Goal: Task Accomplishment & Management: Use online tool/utility

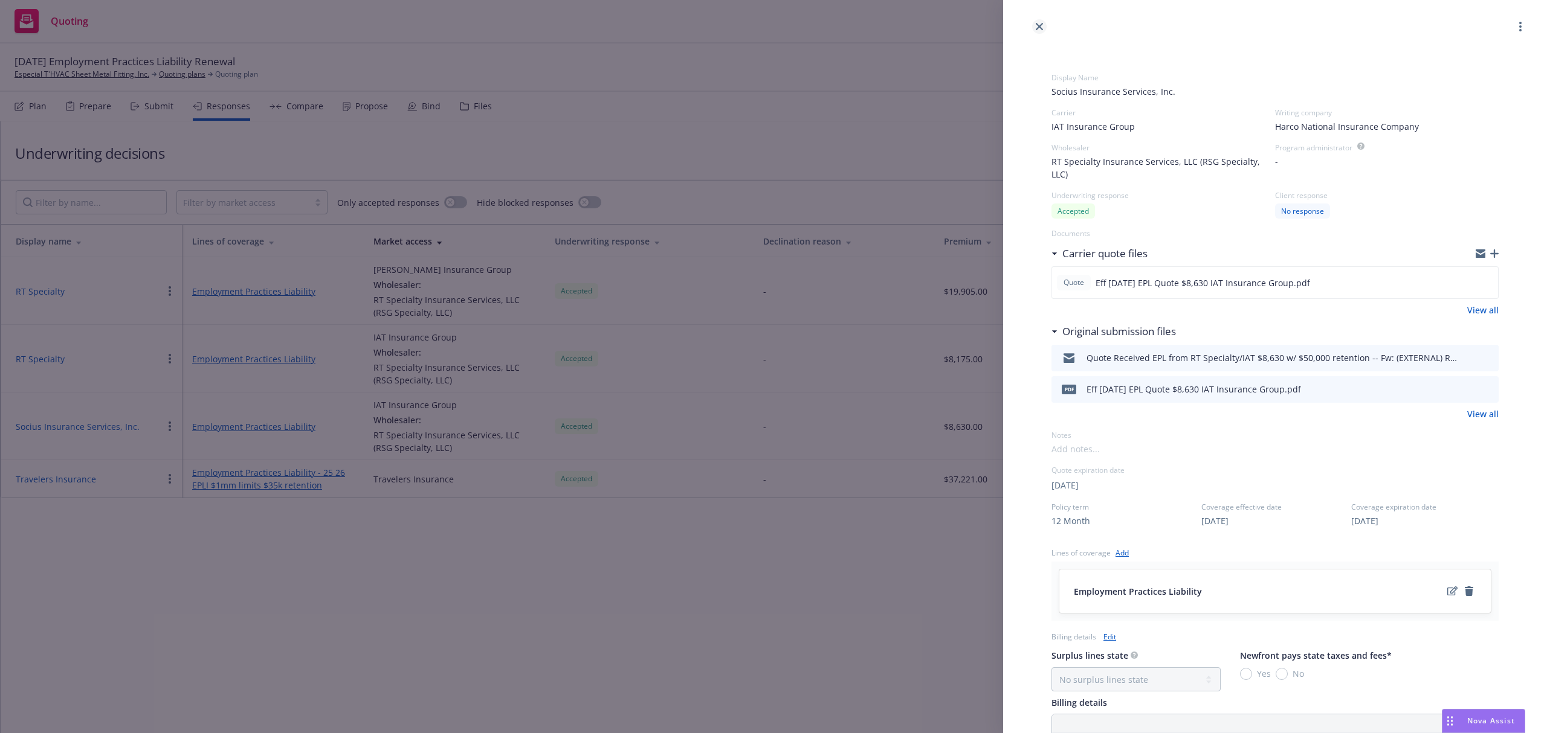
click at [1040, 29] on icon "close" at bounding box center [1038, 26] width 7 height 7
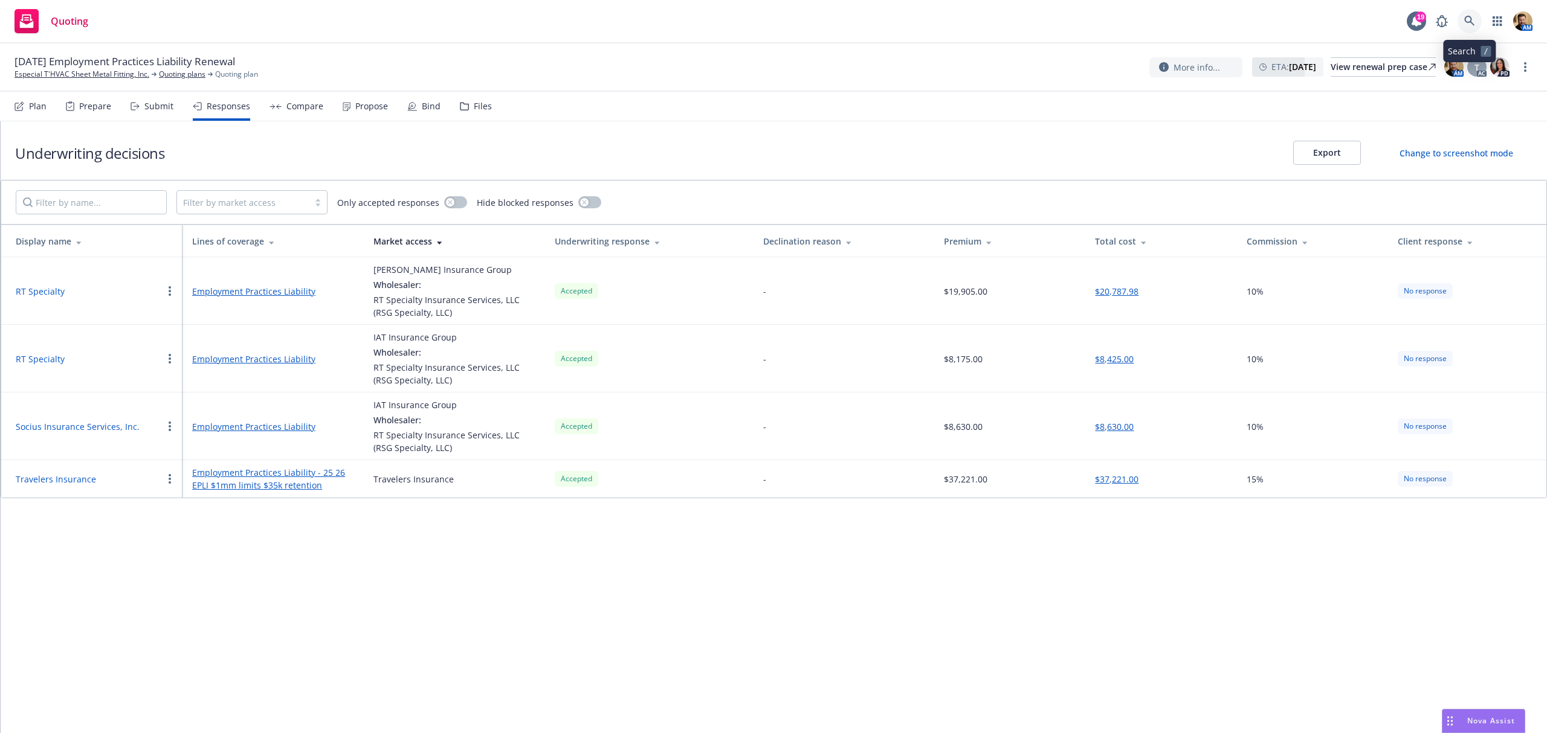
click at [1470, 21] on icon at bounding box center [1469, 21] width 11 height 11
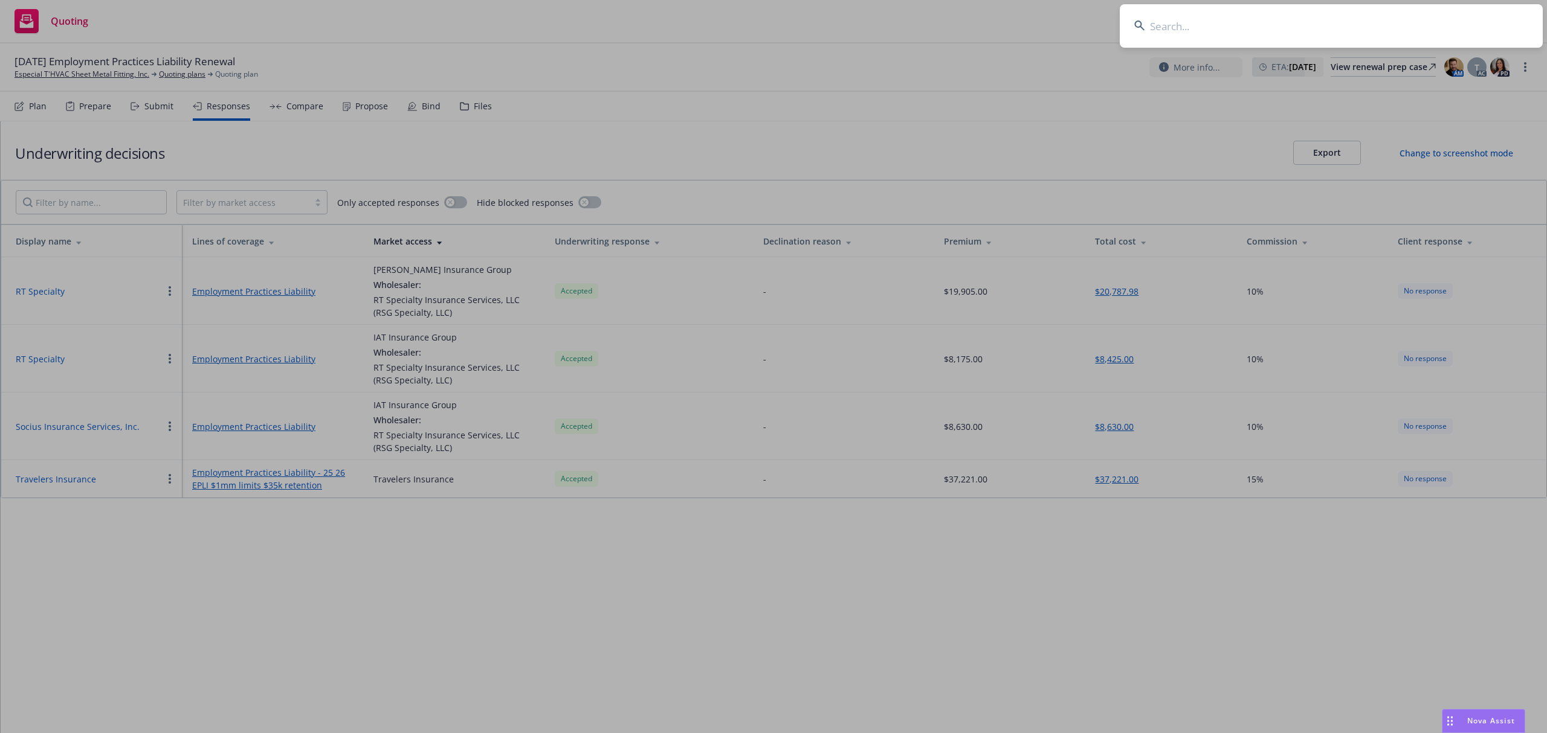
click at [1419, 27] on input at bounding box center [1330, 25] width 423 height 43
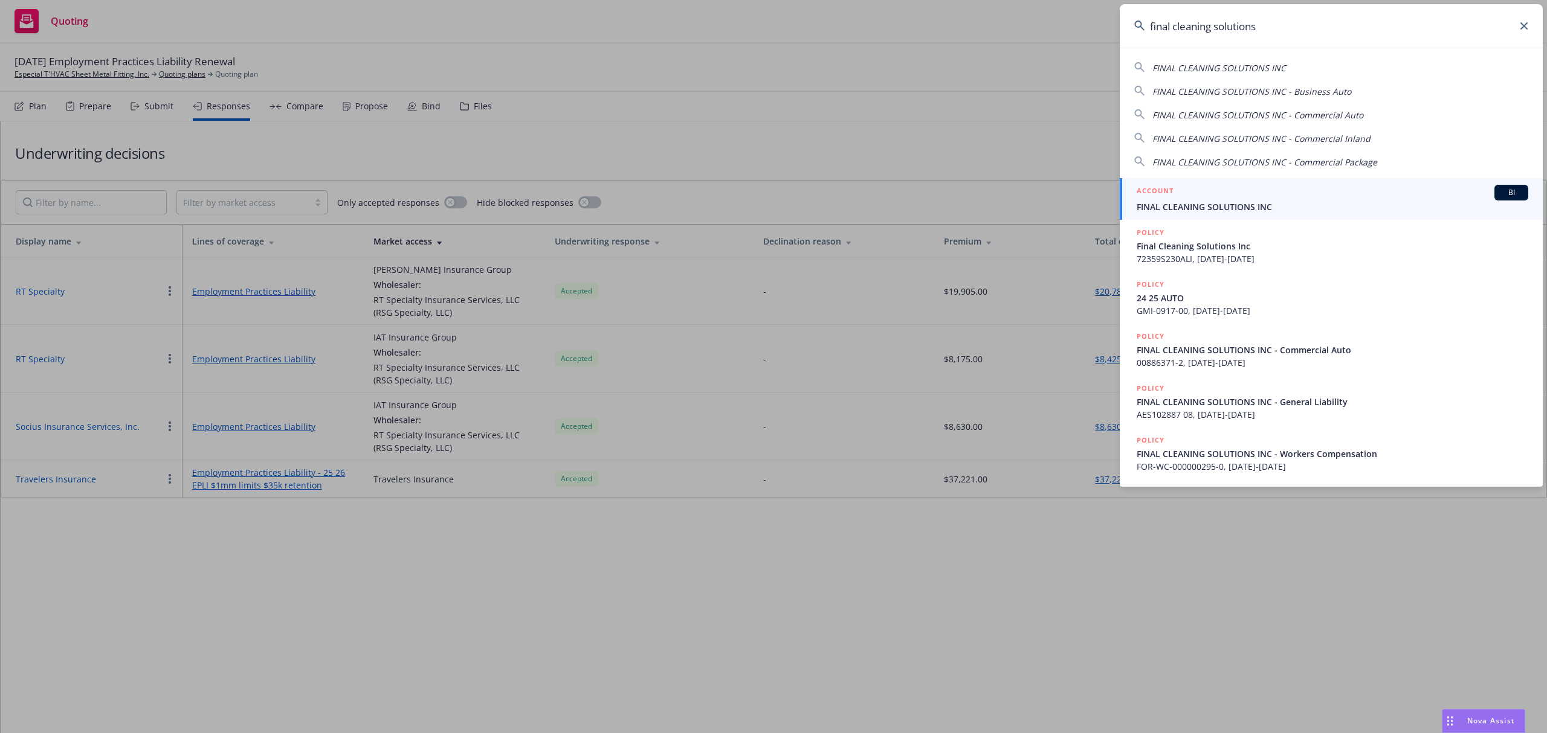
type input "final cleaning solutions"
click at [1216, 198] on div "ACCOUNT BI" at bounding box center [1331, 193] width 391 height 16
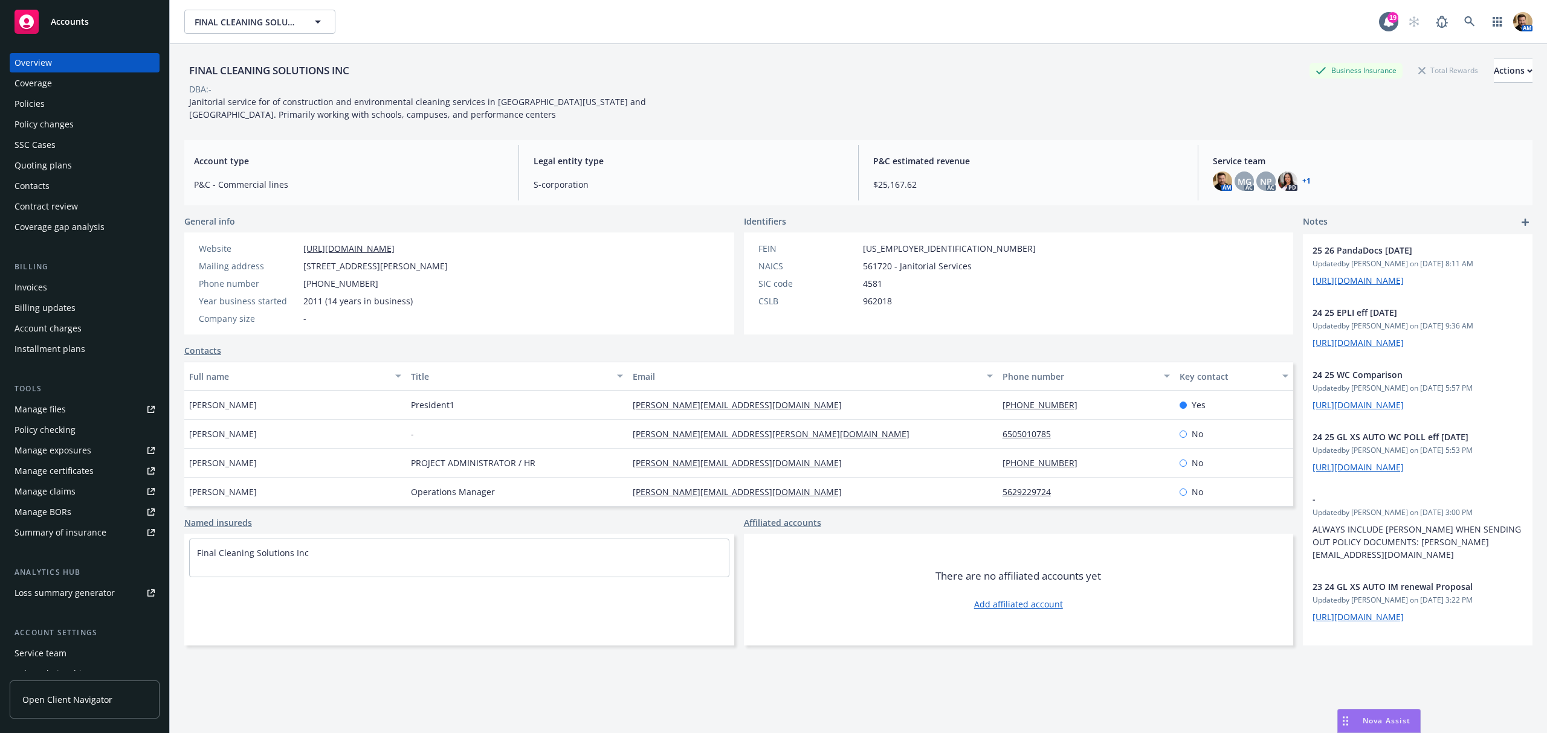
click at [63, 101] on div "Policies" at bounding box center [84, 103] width 140 height 19
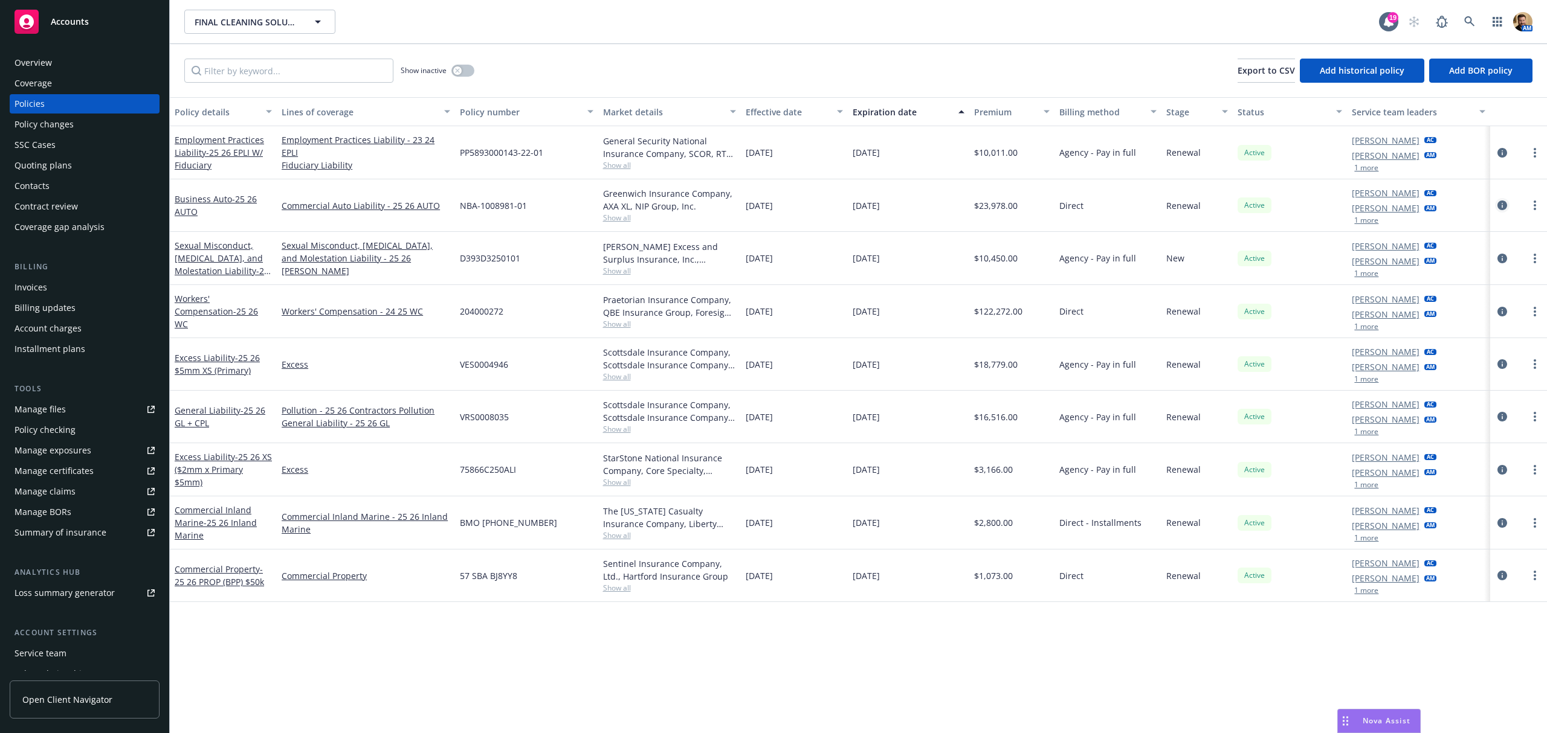
click at [1502, 205] on icon "circleInformation" at bounding box center [1502, 206] width 10 height 10
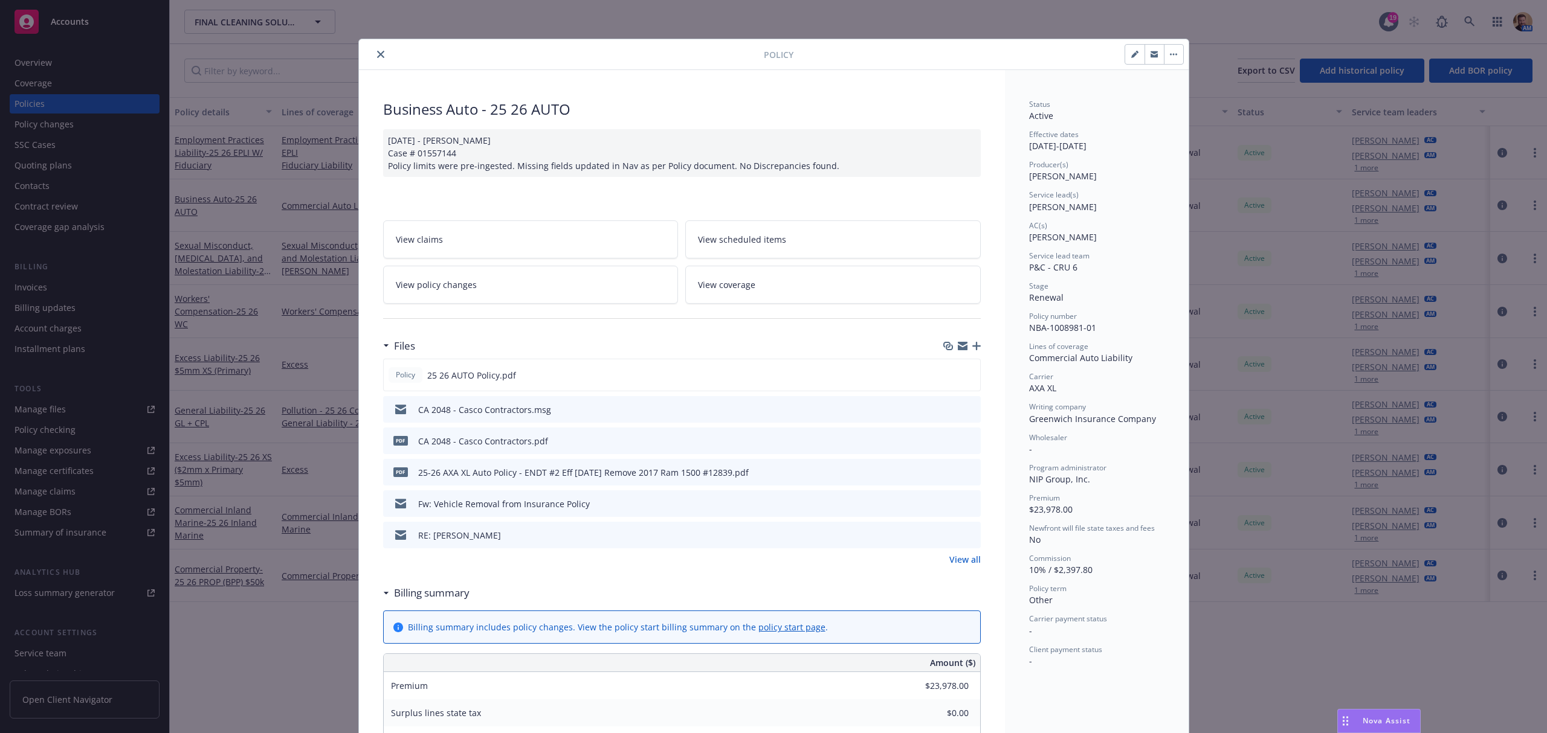
click at [964, 441] on icon "preview file" at bounding box center [969, 440] width 11 height 8
click at [568, 288] on link "View policy changes" at bounding box center [530, 285] width 295 height 38
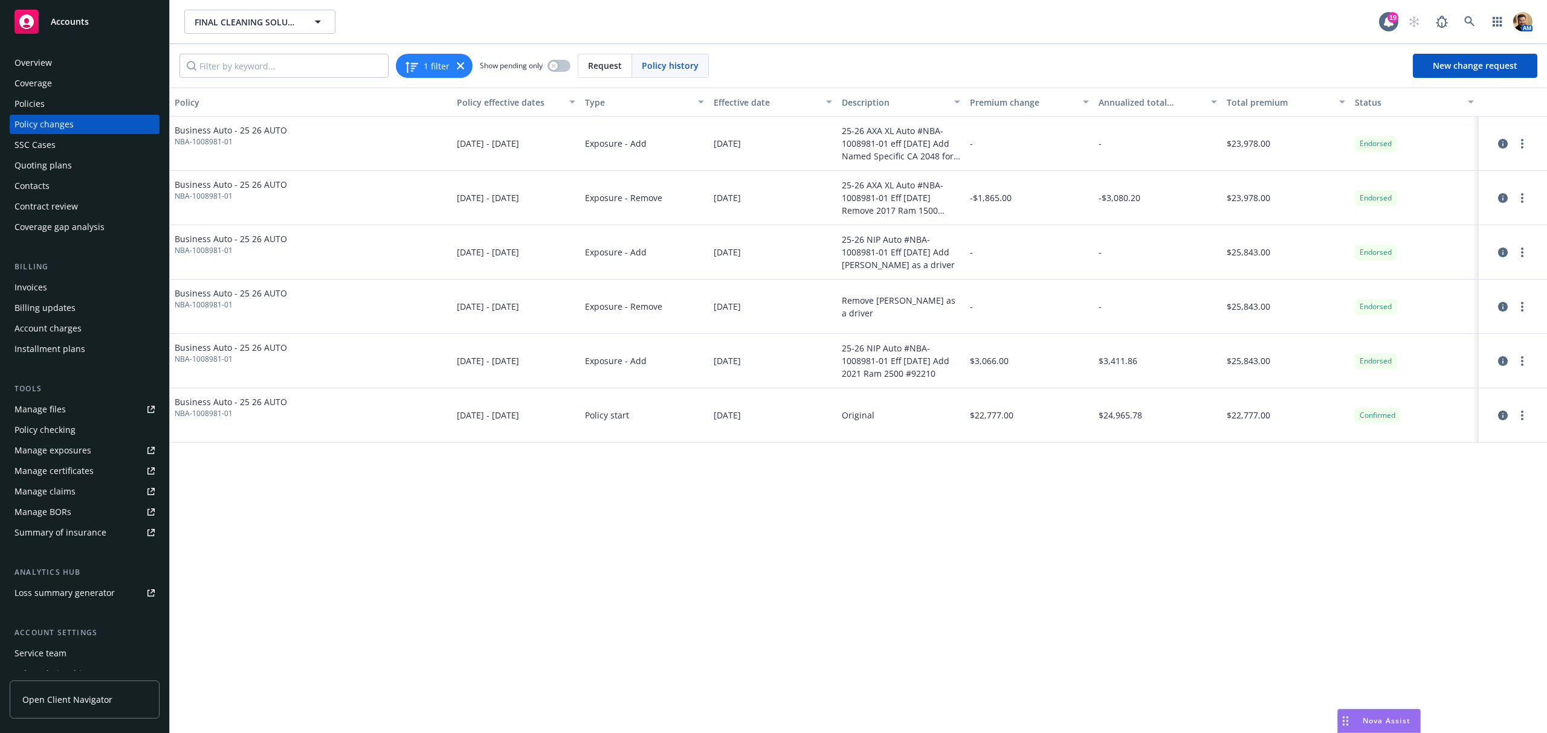
click at [30, 106] on div "Policies" at bounding box center [29, 103] width 30 height 19
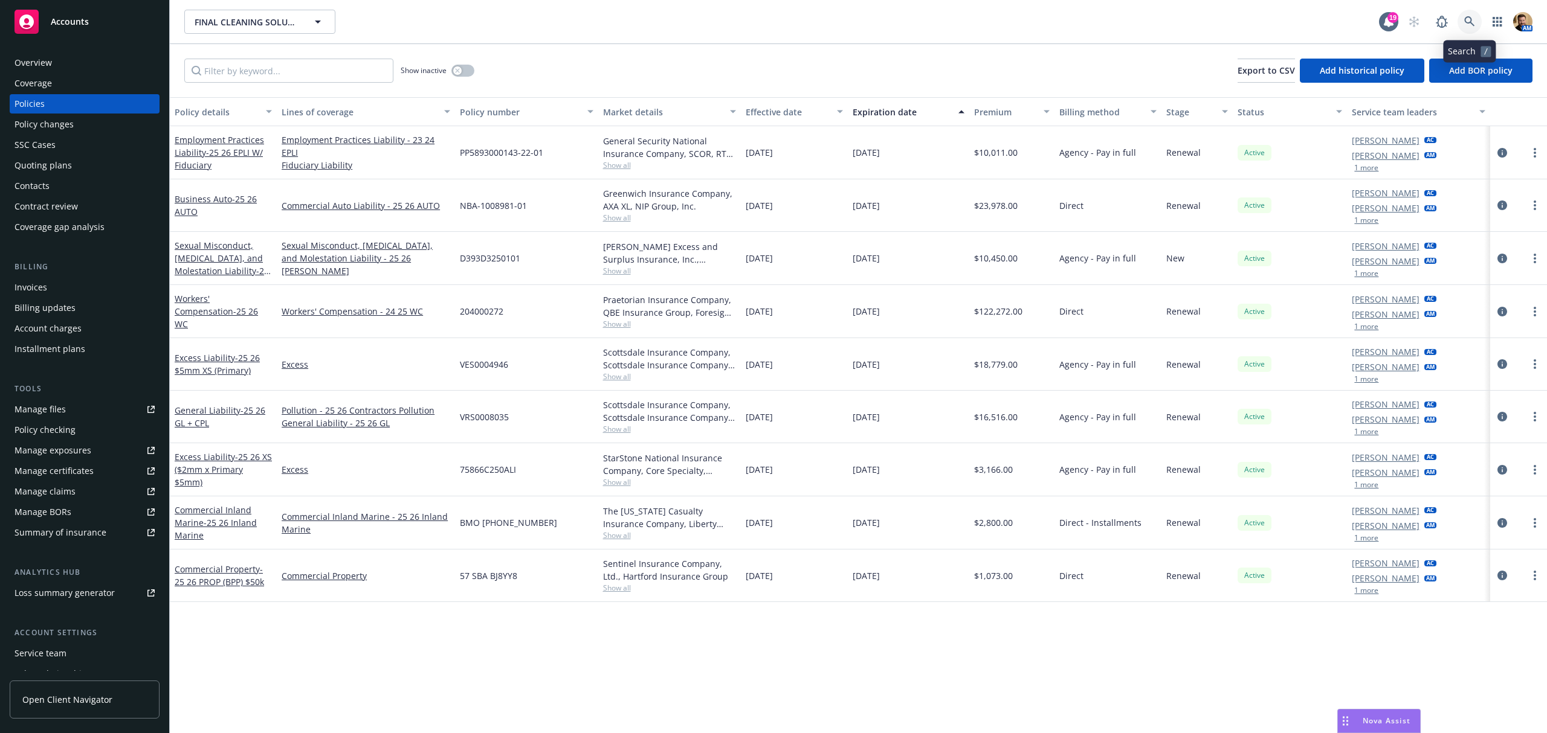
click at [1474, 13] on link at bounding box center [1469, 22] width 24 height 24
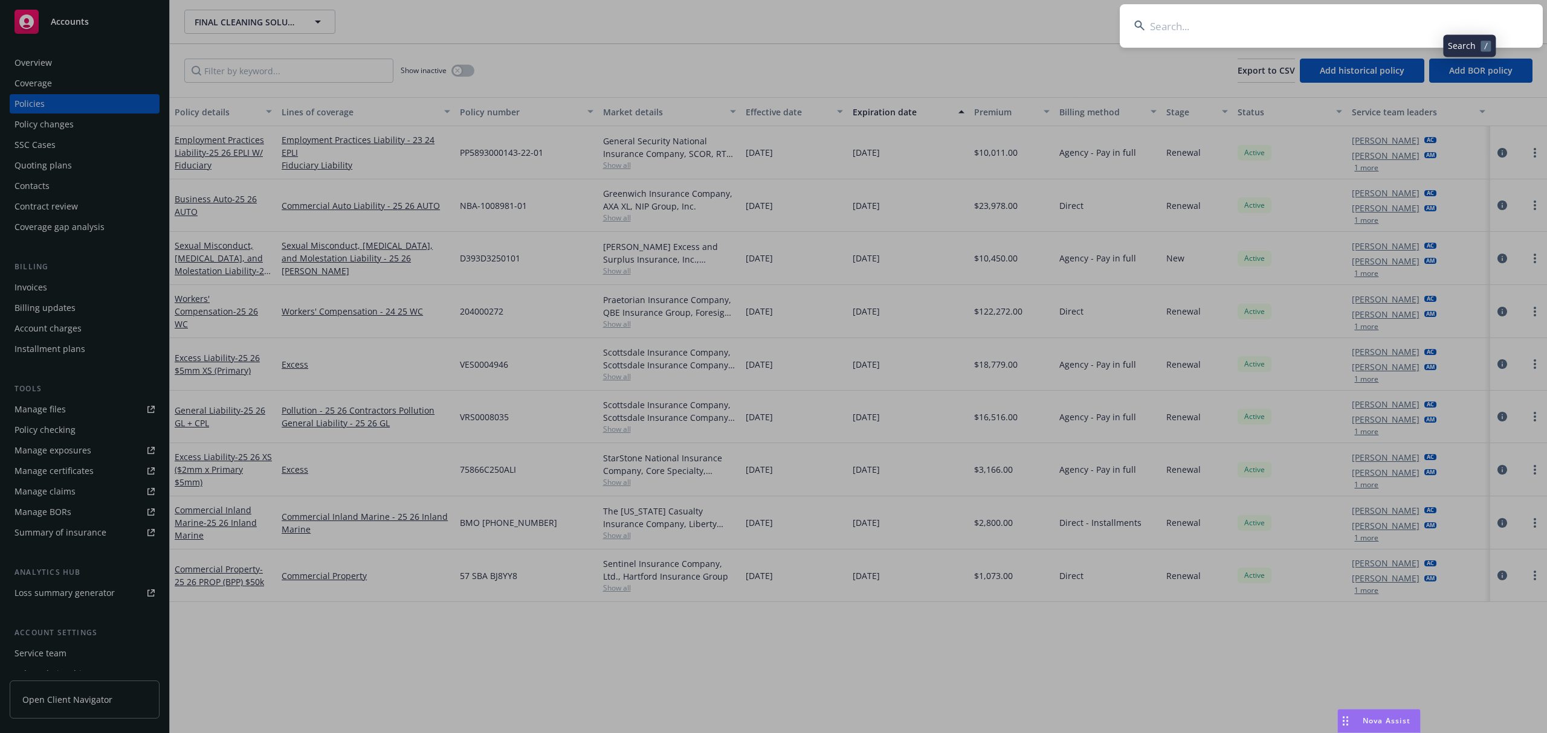
click at [1429, 34] on input at bounding box center [1330, 25] width 423 height 43
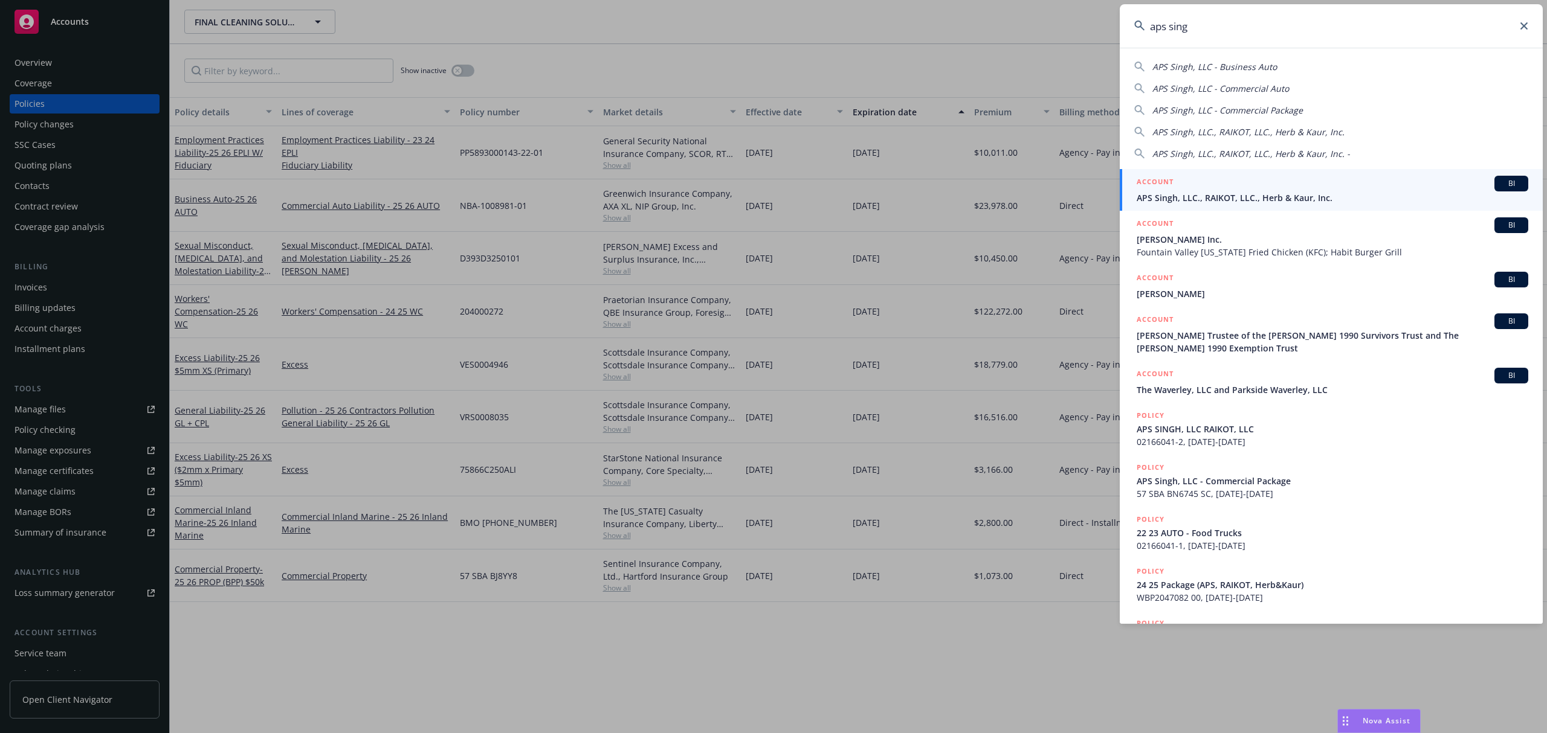
type input "aps sing"
click at [1200, 196] on span "APS Singh, LLC., RAIKOT, LLC., Herb & Kaur, Inc." at bounding box center [1331, 198] width 391 height 13
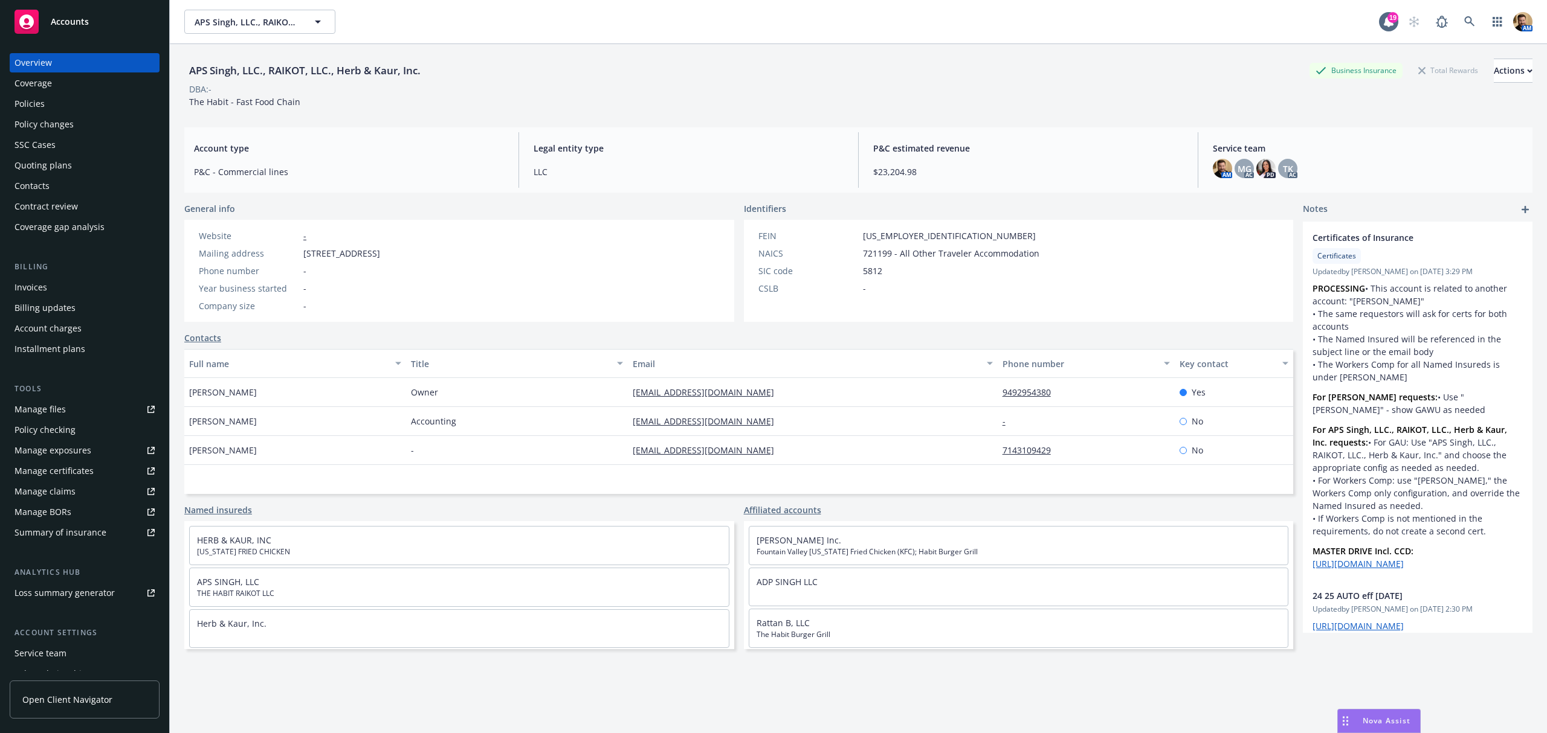
click at [40, 93] on div "Overview Coverage Policies Policy changes SSC Cases Quoting plans Contacts Cont…" at bounding box center [85, 145] width 150 height 184
click at [40, 99] on div "Policies" at bounding box center [29, 103] width 30 height 19
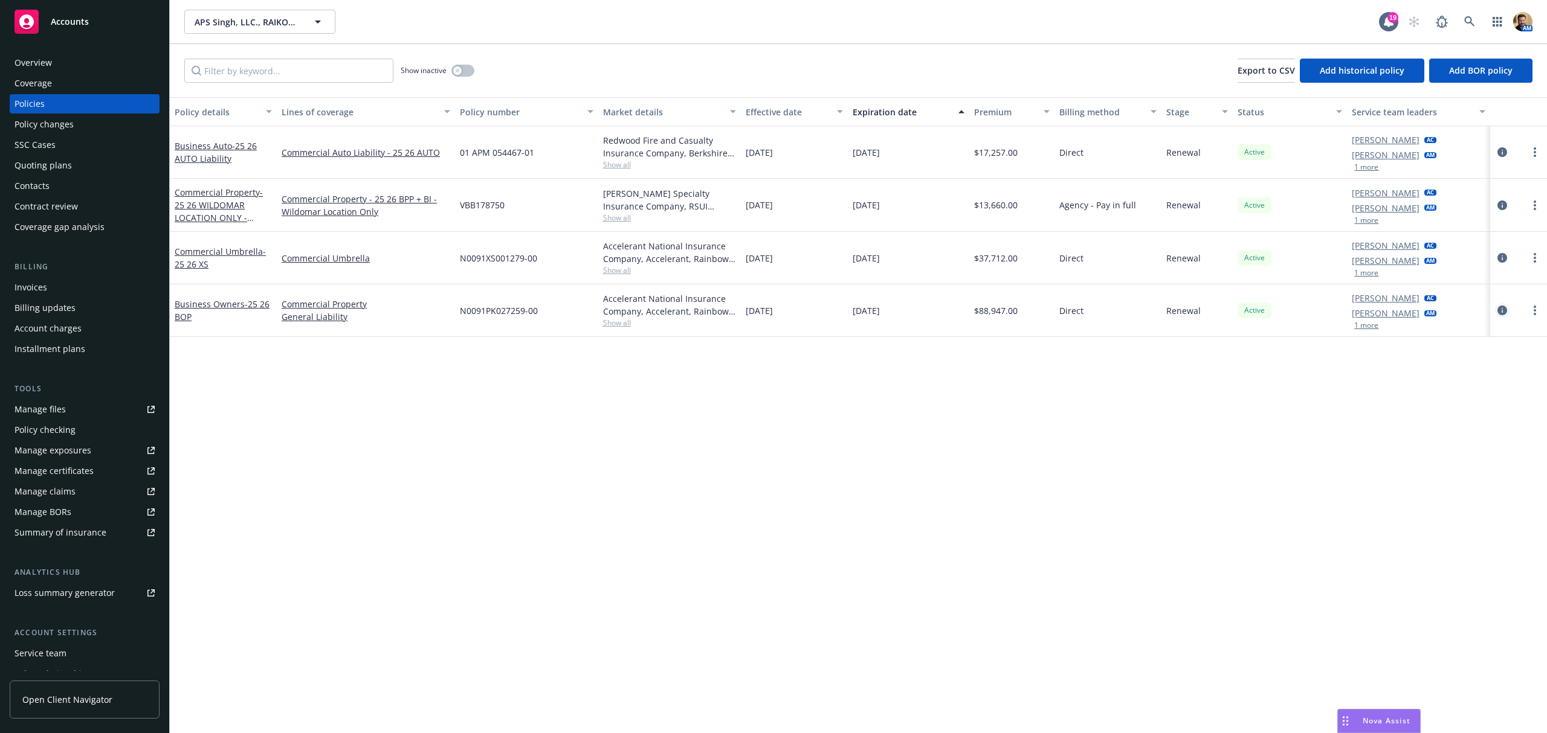
click at [1502, 308] on icon "circleInformation" at bounding box center [1502, 311] width 10 height 10
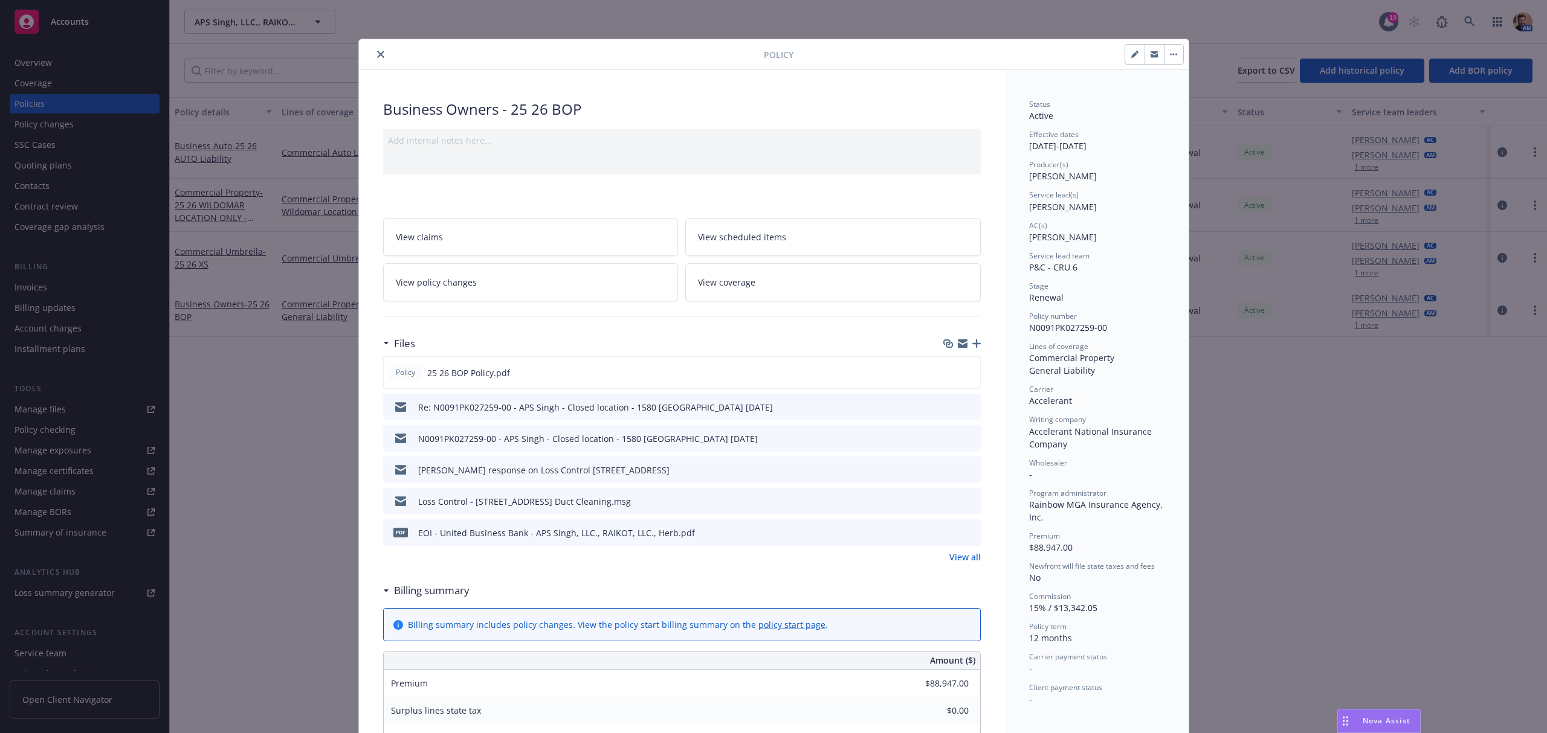
click at [965, 501] on icon "preview file" at bounding box center [969, 501] width 11 height 8
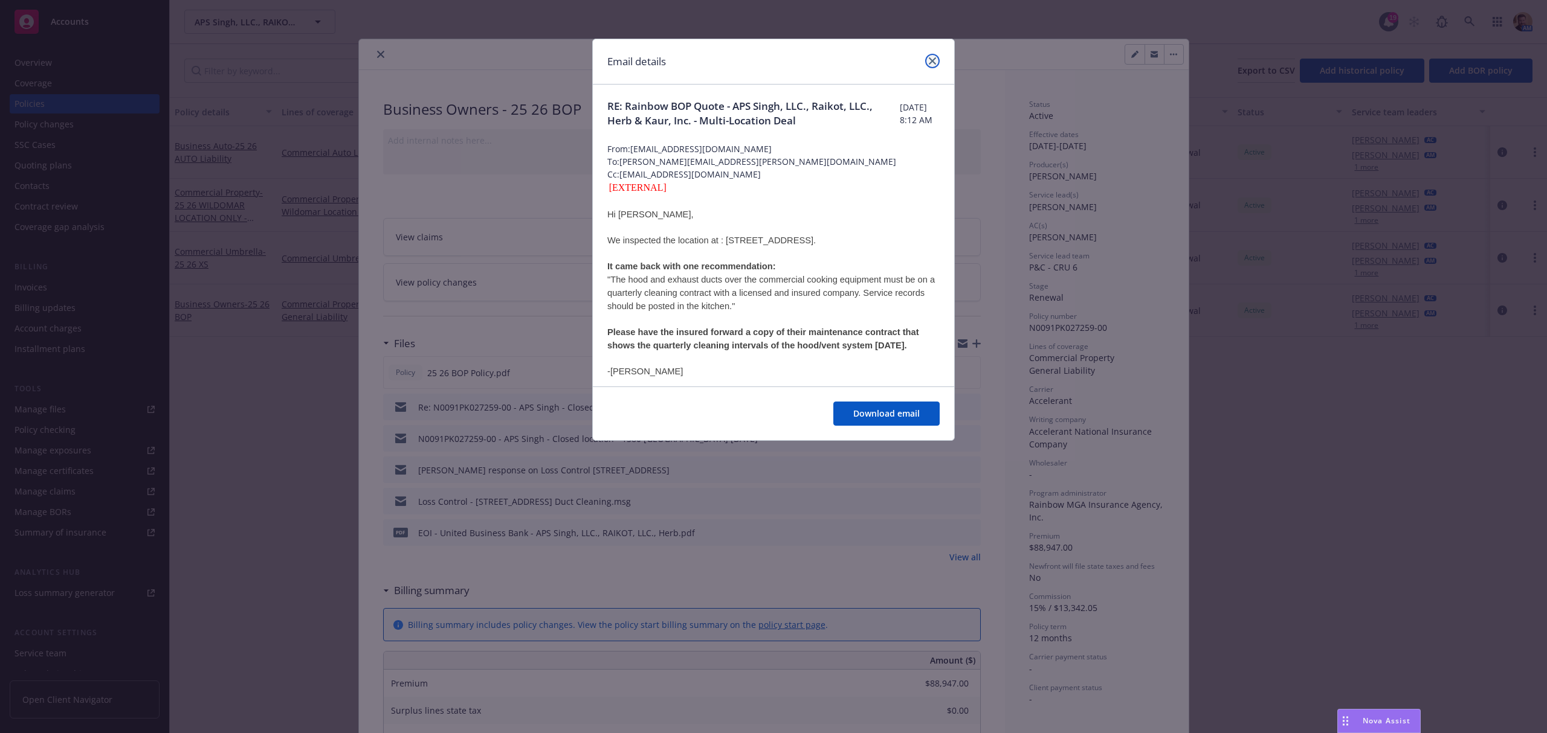
click at [935, 62] on icon "close" at bounding box center [932, 60] width 7 height 7
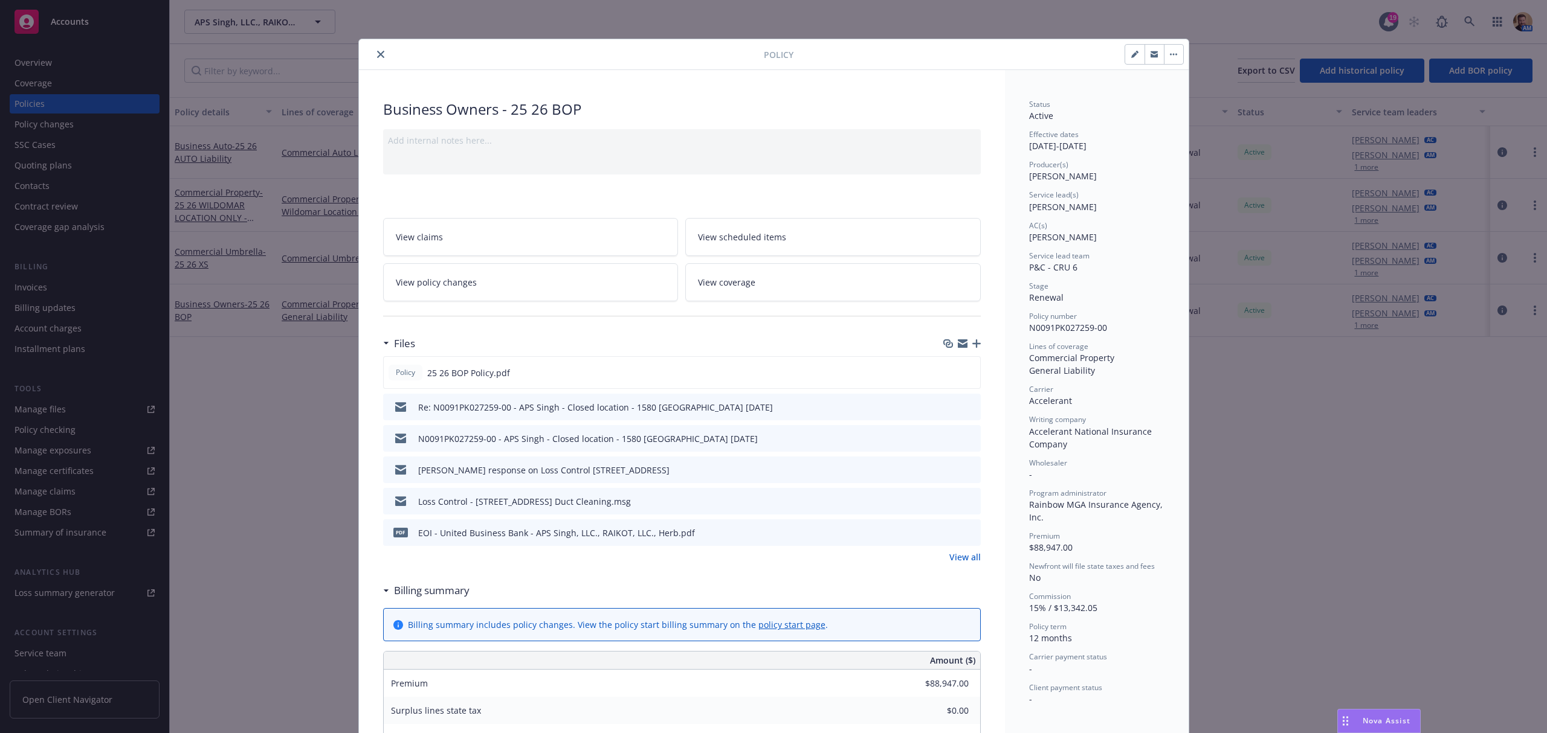
click at [964, 468] on icon "preview file" at bounding box center [969, 469] width 11 height 8
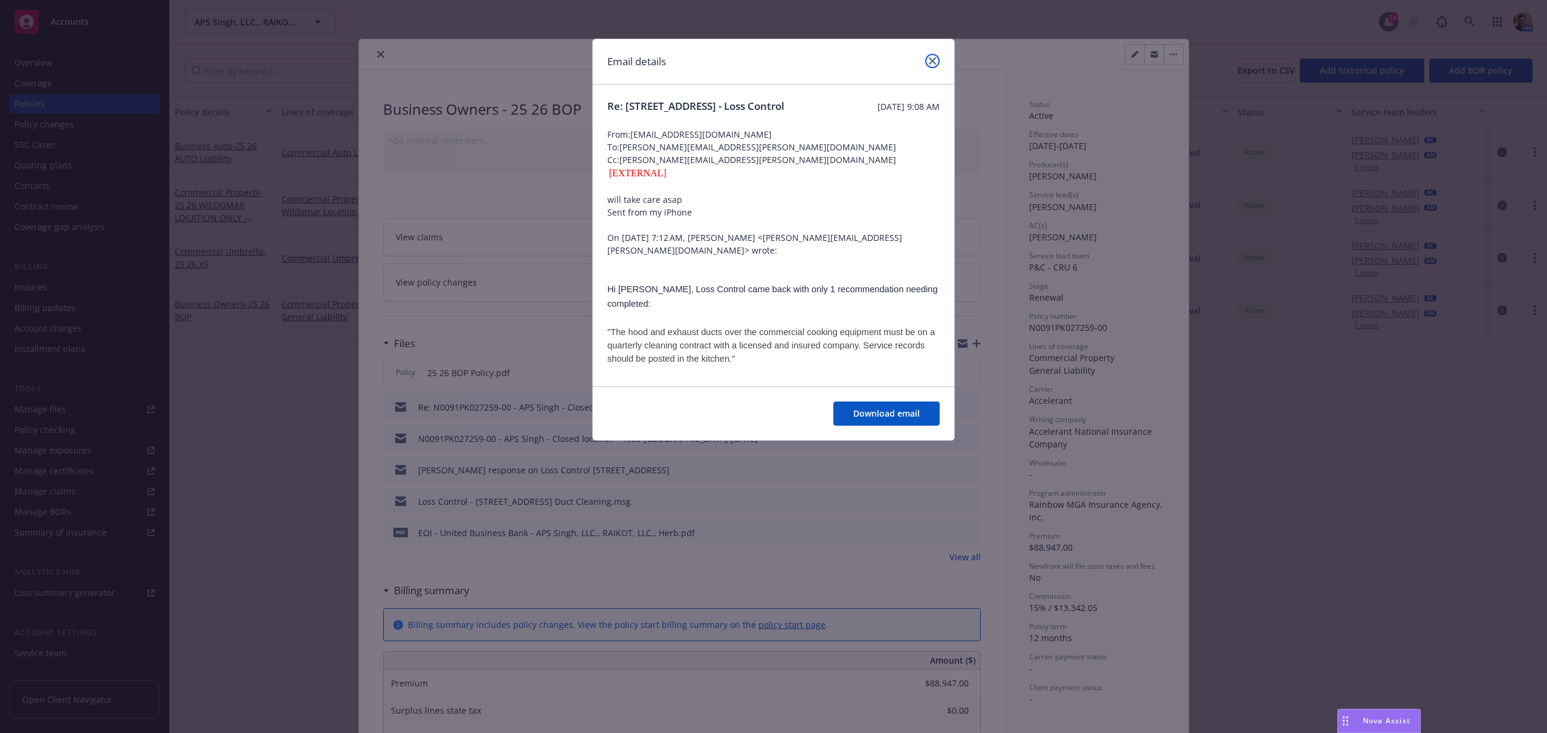
click at [931, 60] on icon "close" at bounding box center [932, 60] width 7 height 7
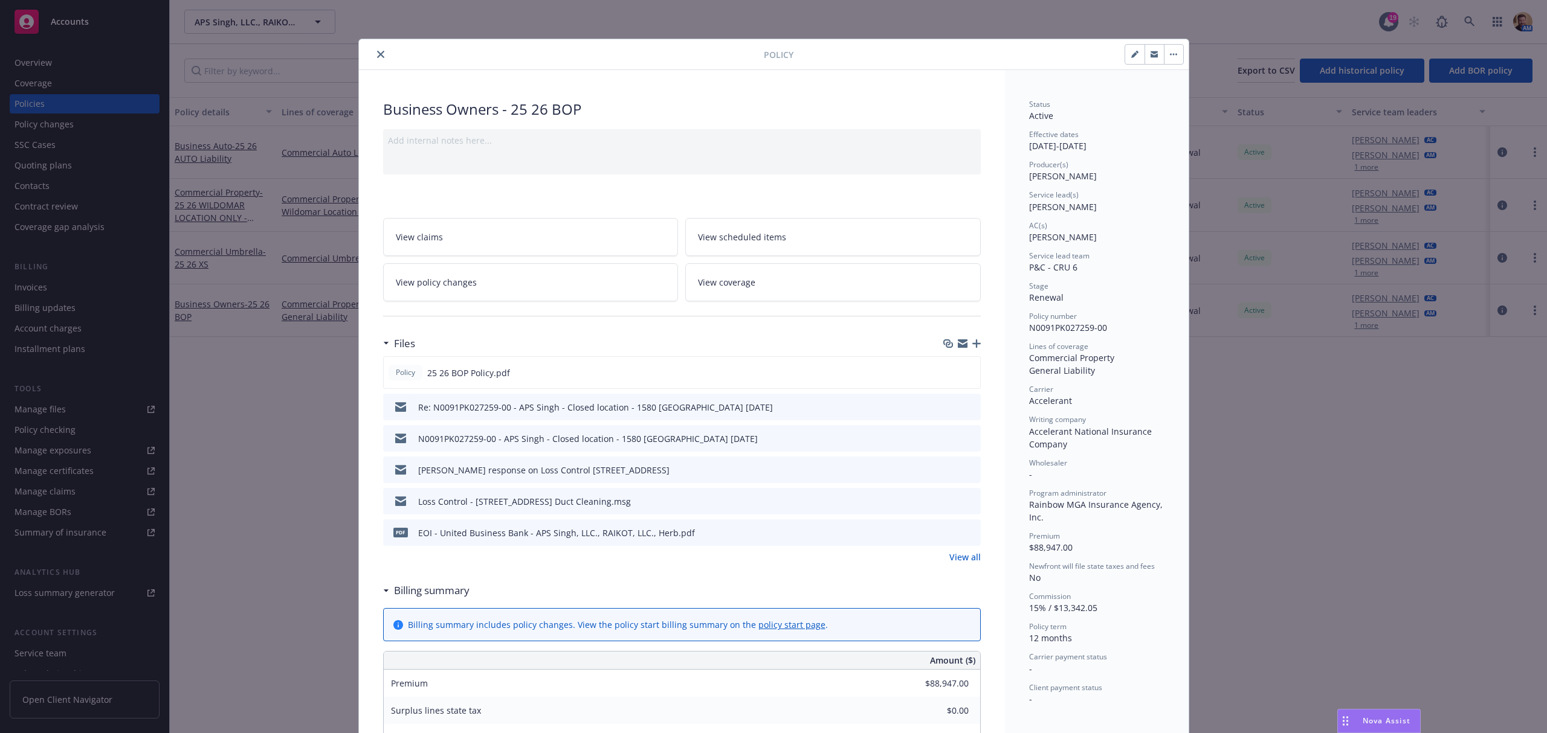
click at [965, 407] on icon "preview file" at bounding box center [969, 406] width 11 height 8
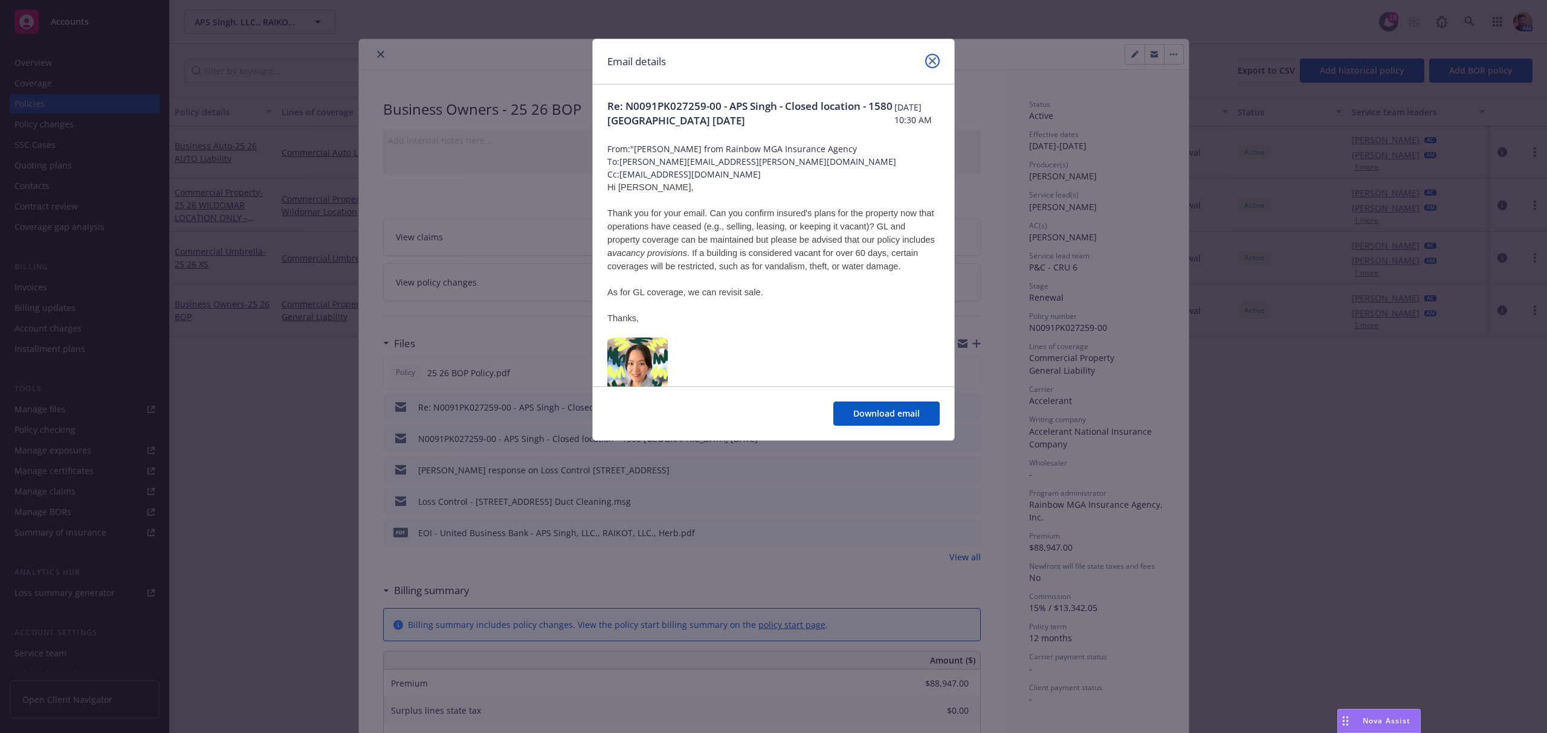
click at [931, 60] on icon "close" at bounding box center [932, 60] width 7 height 7
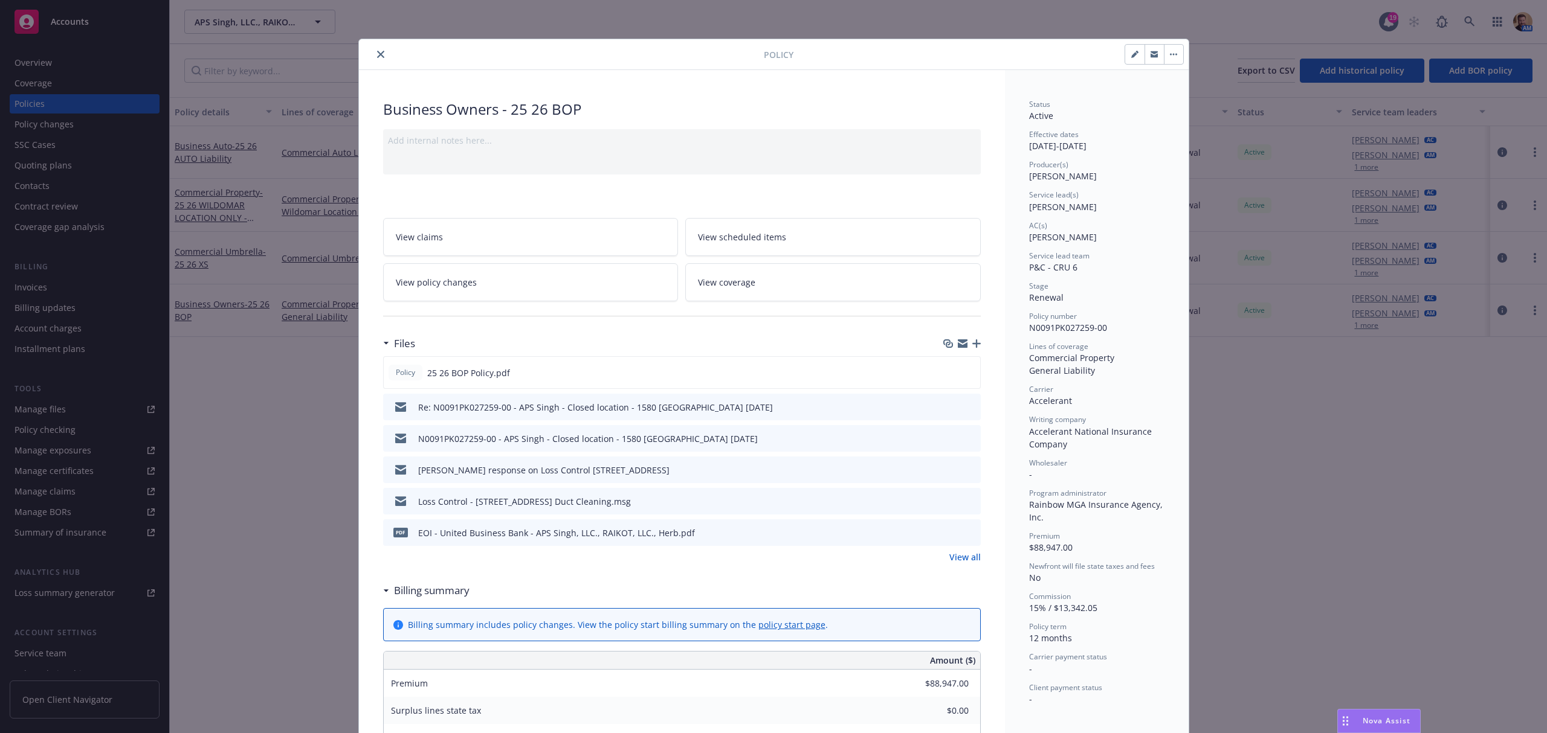
click at [964, 469] on icon "preview file" at bounding box center [969, 469] width 11 height 8
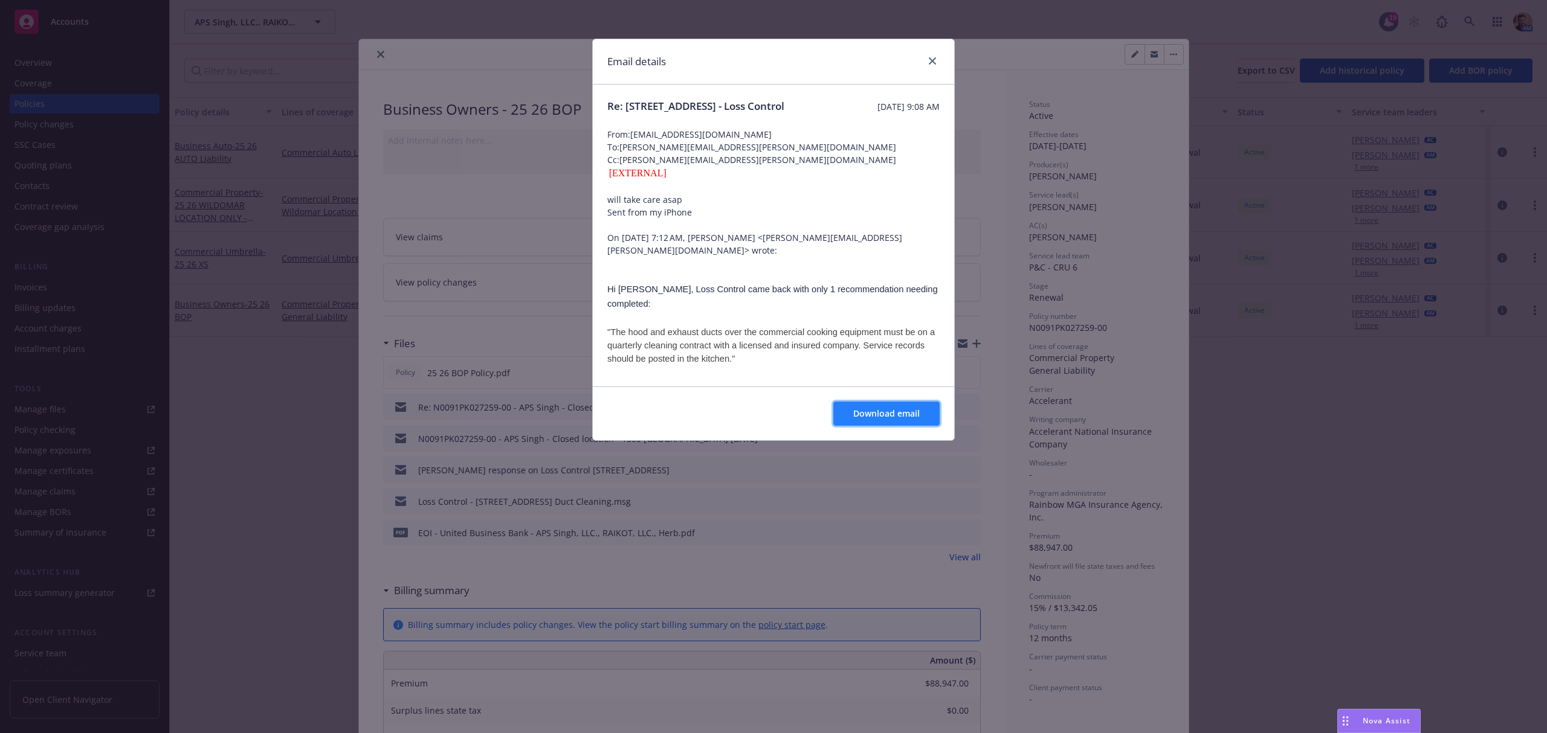
click at [897, 413] on span "Download email" at bounding box center [886, 413] width 66 height 11
click at [934, 58] on icon "close" at bounding box center [932, 60] width 7 height 7
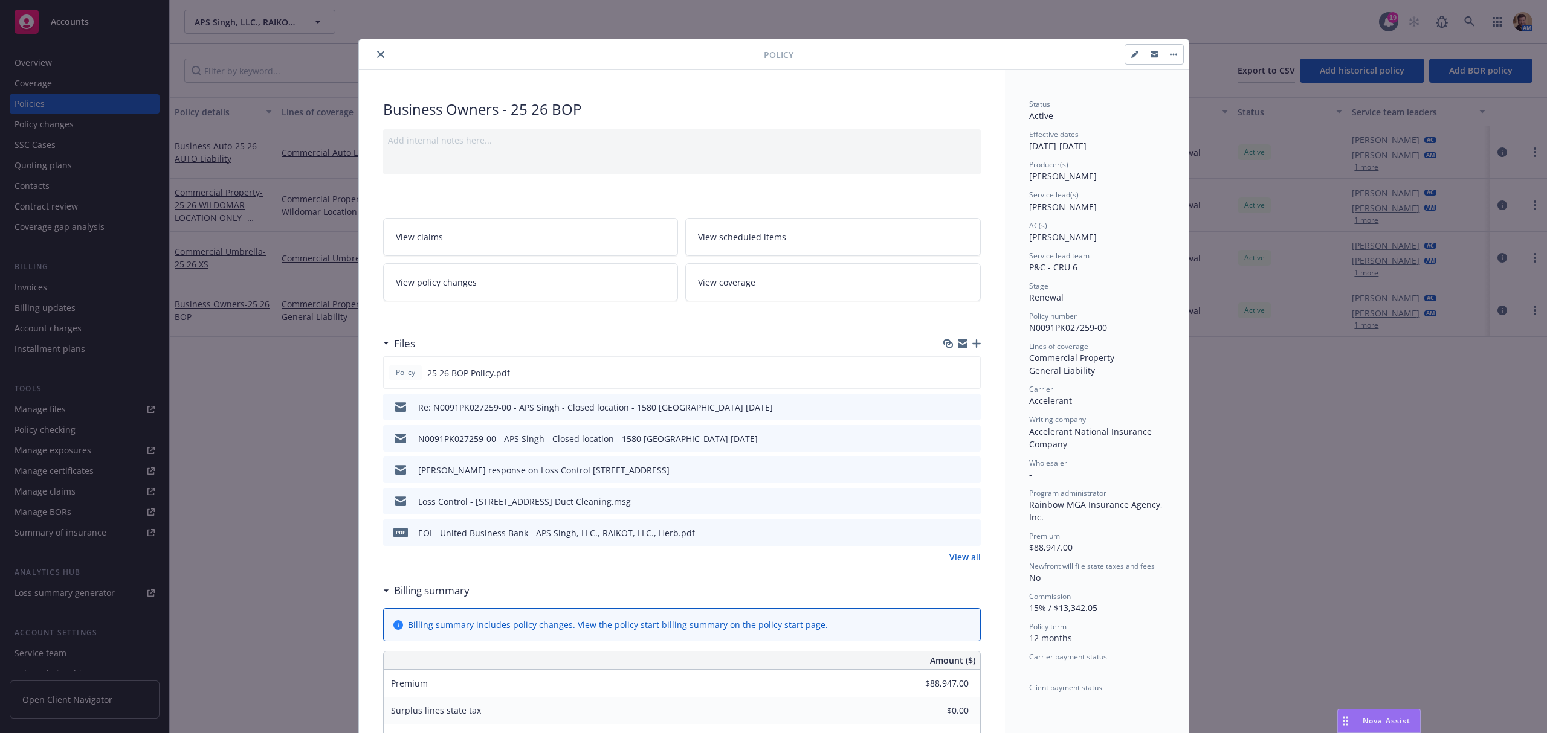
click at [377, 53] on icon "close" at bounding box center [380, 54] width 7 height 7
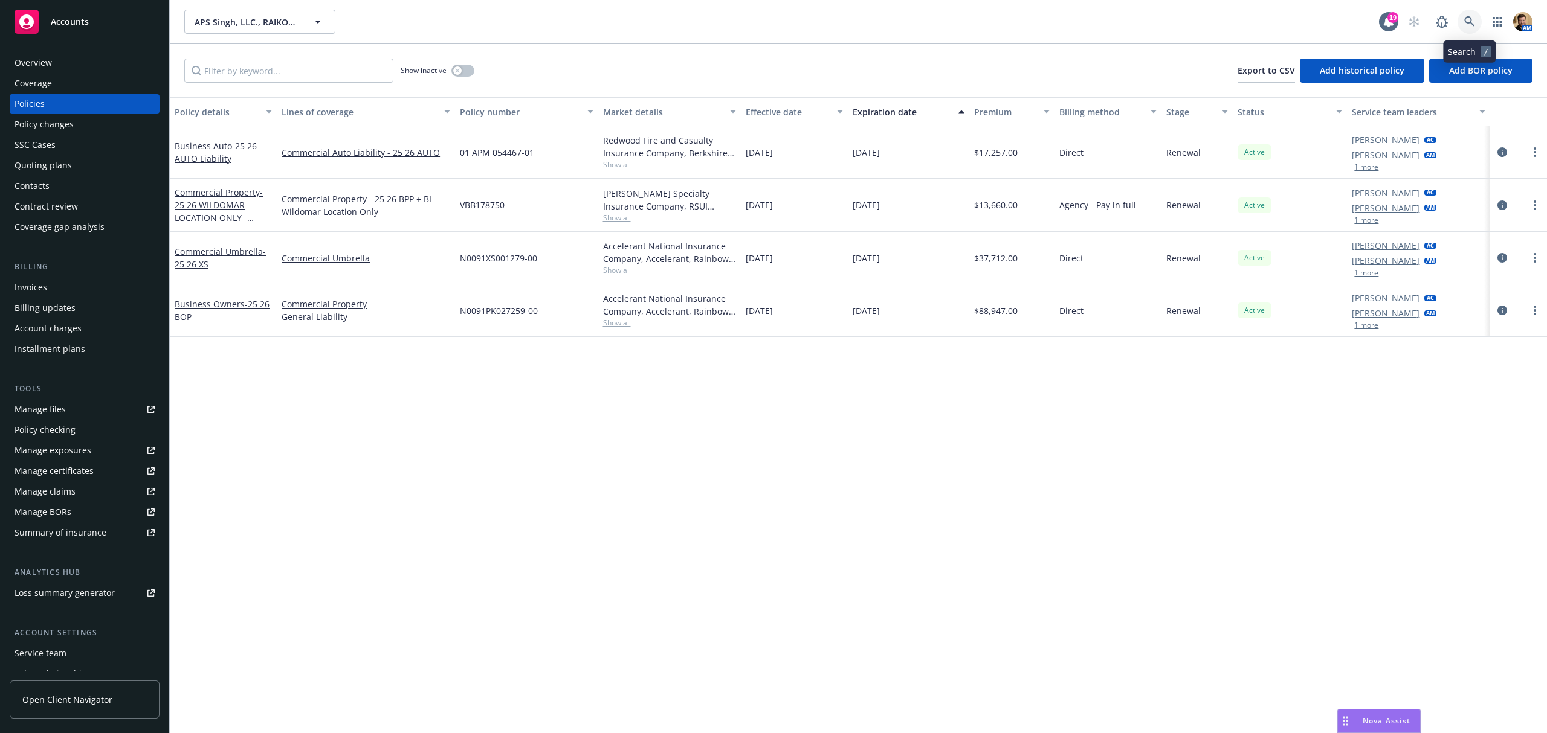
click at [1467, 22] on icon at bounding box center [1469, 21] width 10 height 10
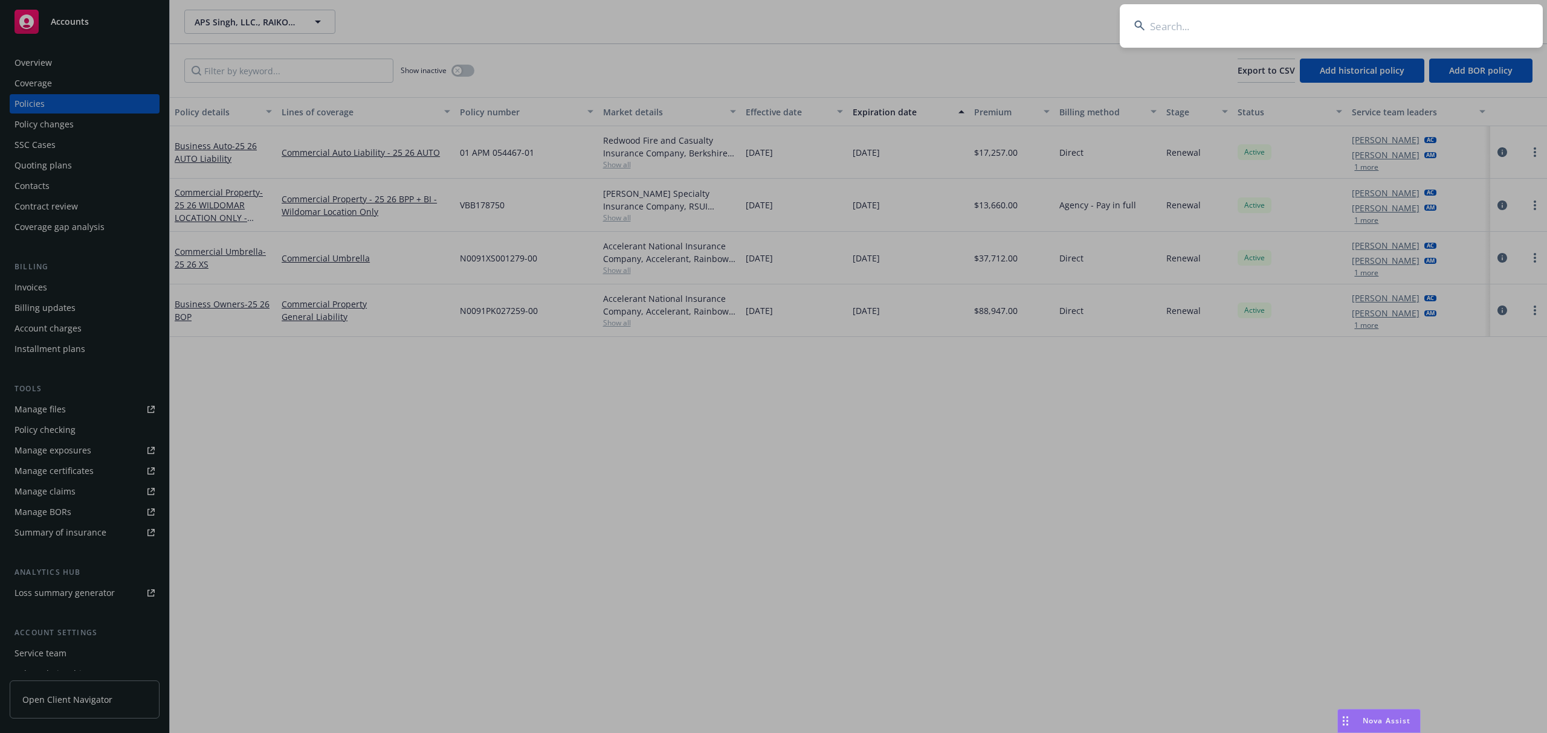
click at [1414, 28] on input at bounding box center [1330, 25] width 423 height 43
type input "sc property"
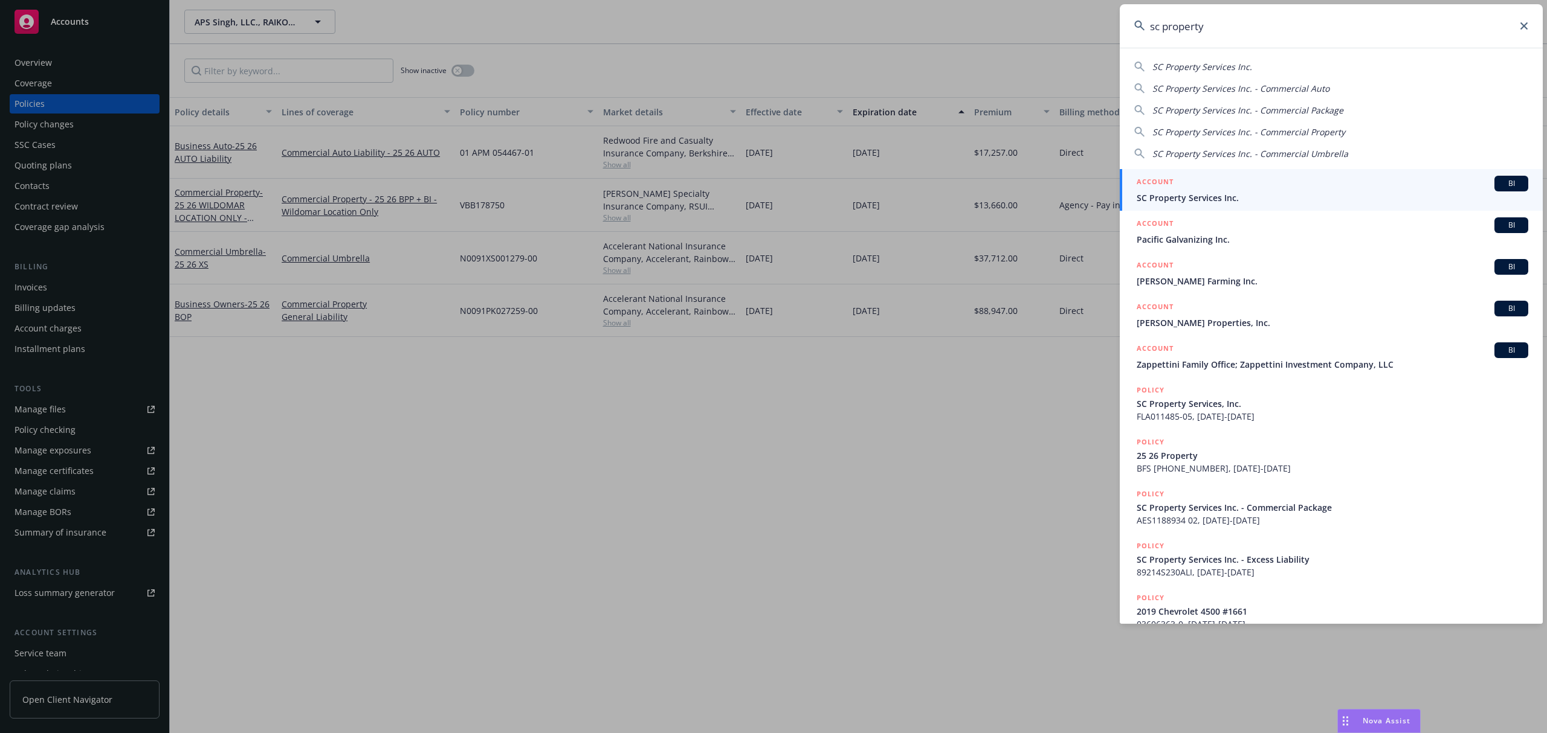
click at [1183, 188] on div "ACCOUNT BI" at bounding box center [1331, 184] width 391 height 16
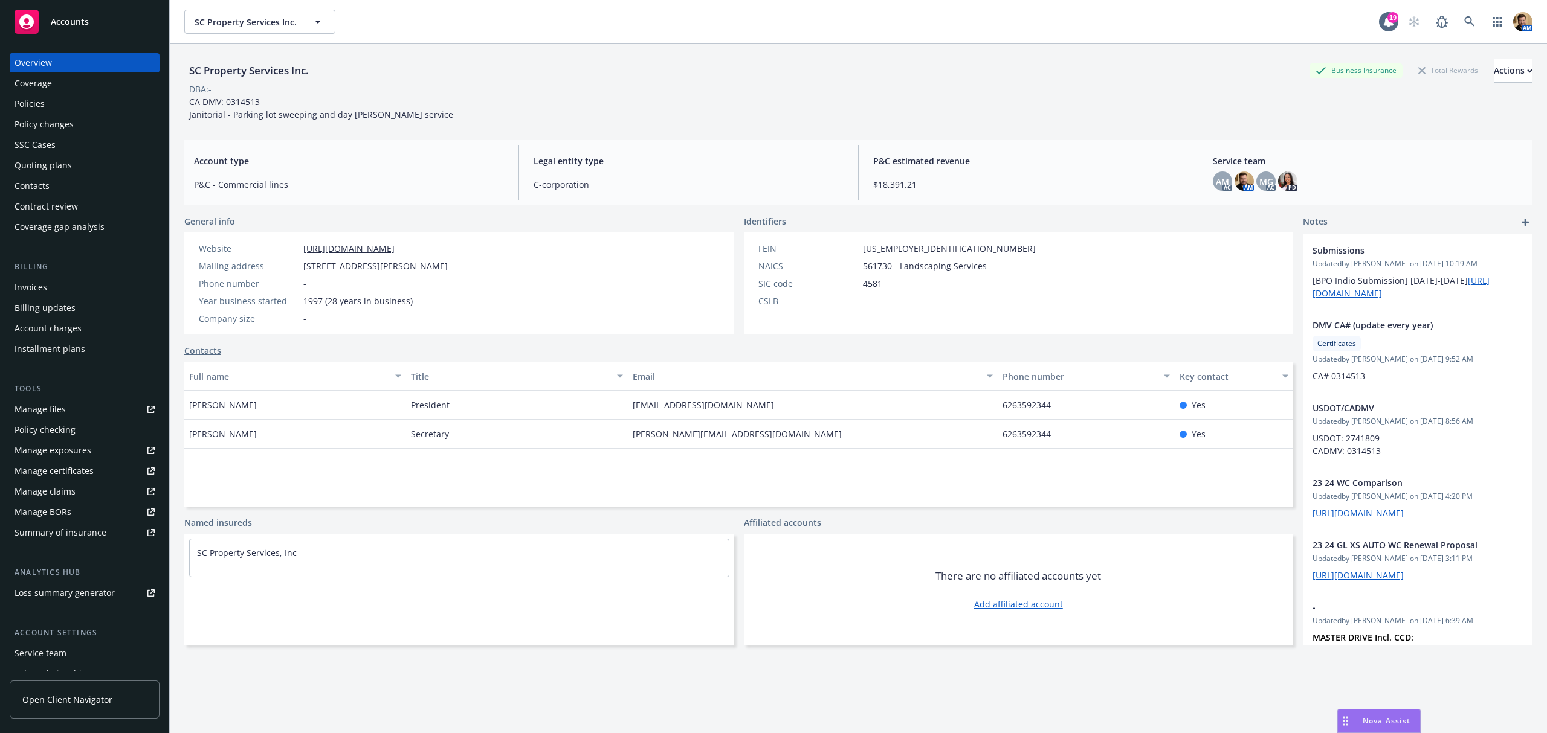
click at [50, 288] on div "Invoices" at bounding box center [84, 287] width 140 height 19
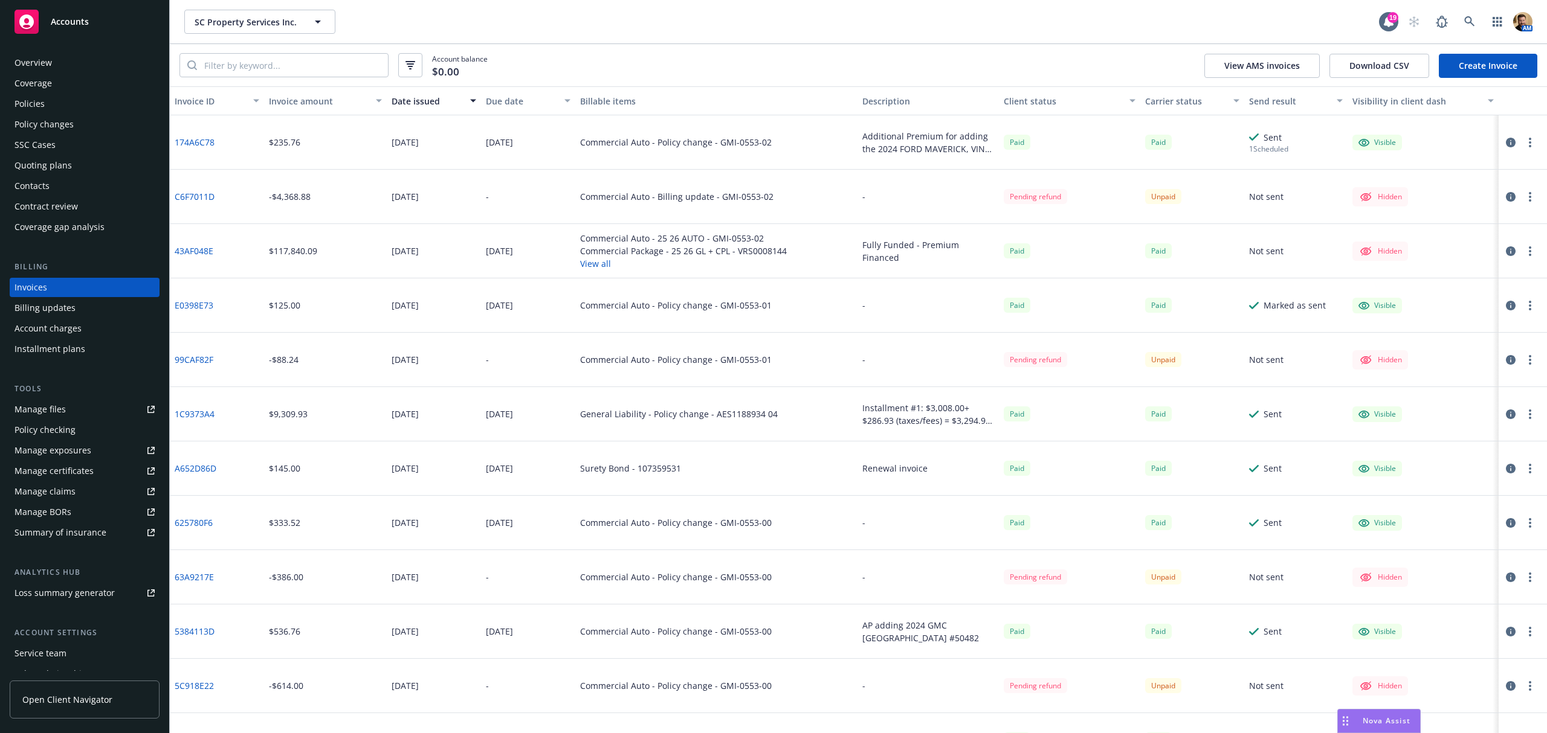
click at [1505, 250] on icon "button" at bounding box center [1510, 251] width 10 height 10
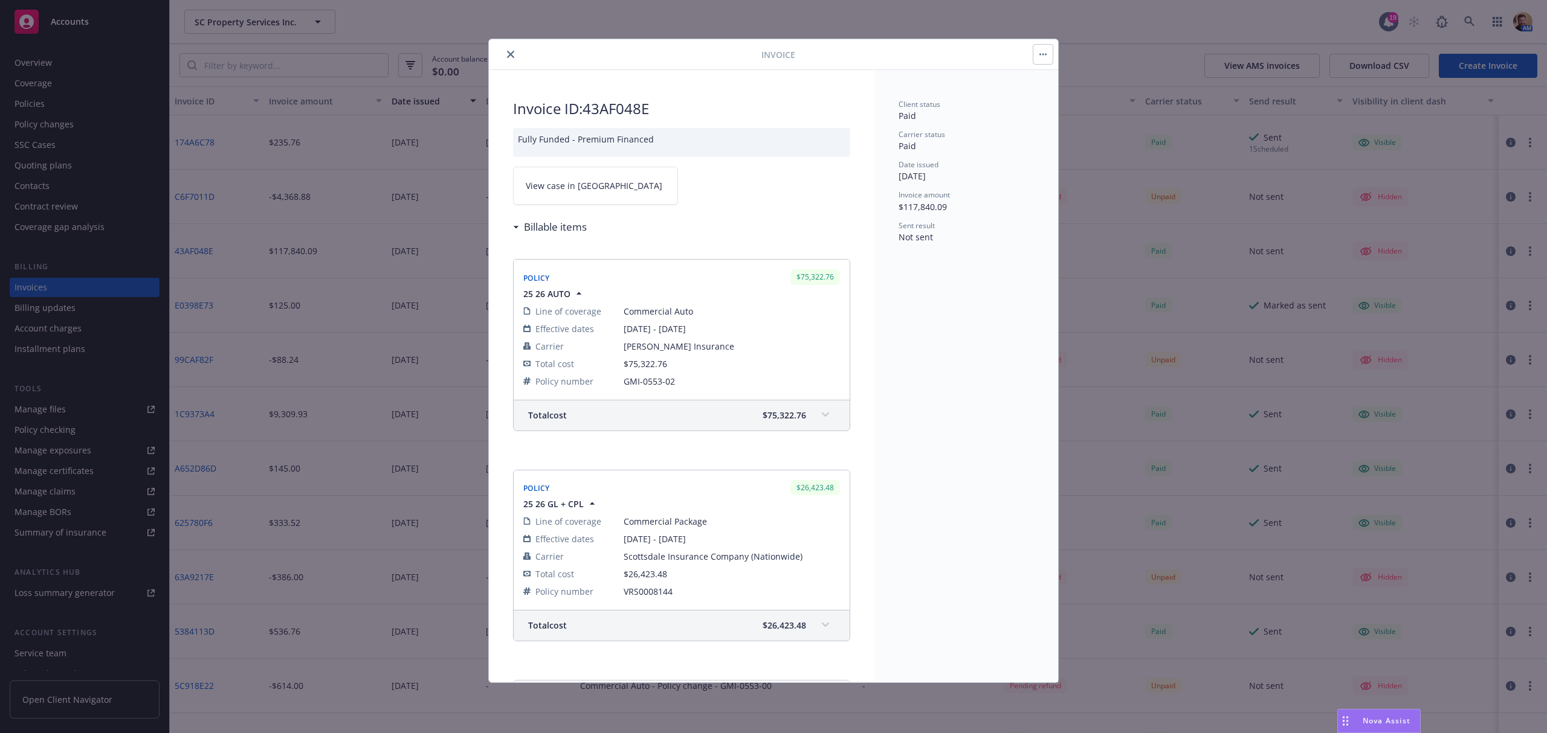
click at [607, 189] on link "View case in SSC" at bounding box center [595, 186] width 165 height 38
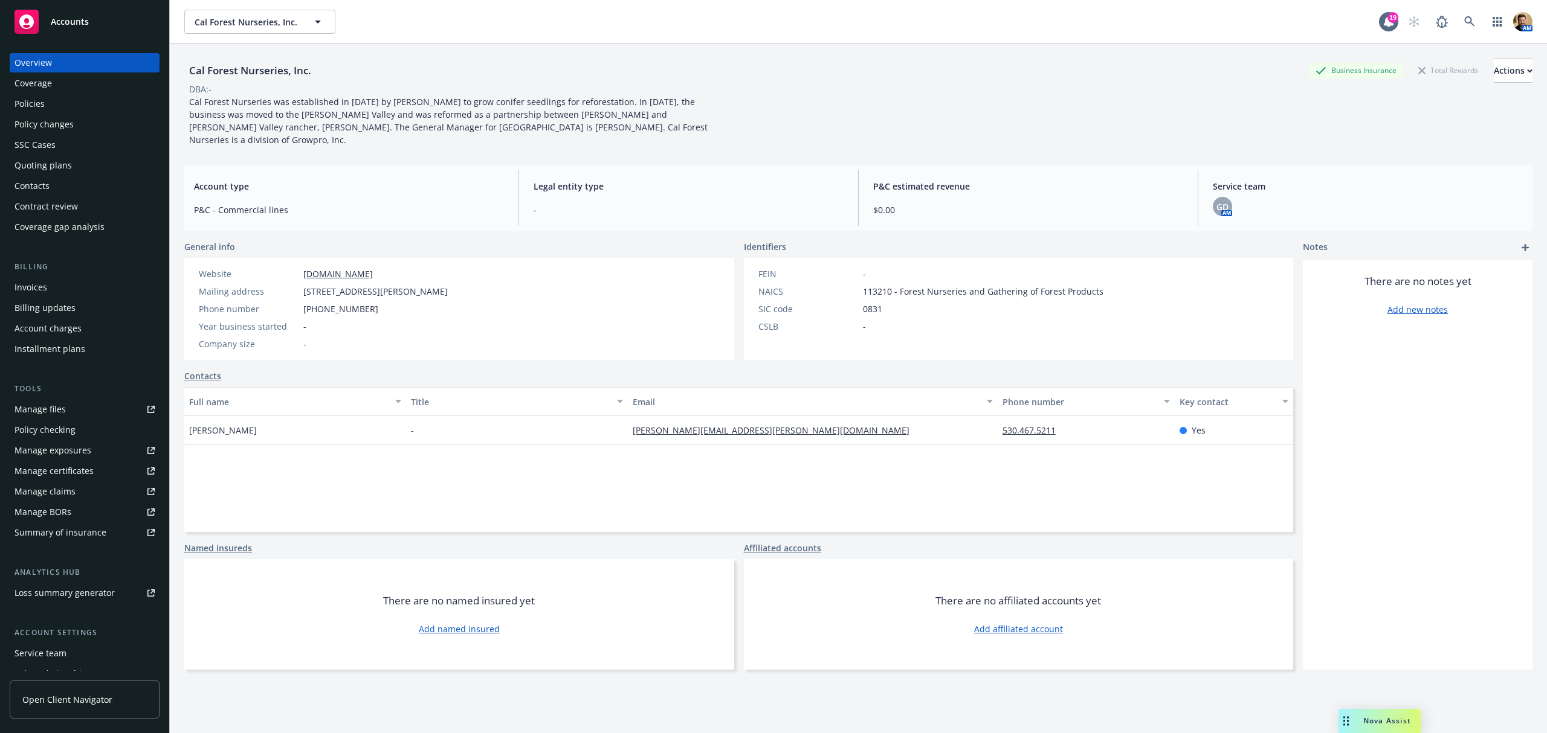
click at [68, 160] on div "Quoting plans" at bounding box center [42, 165] width 57 height 19
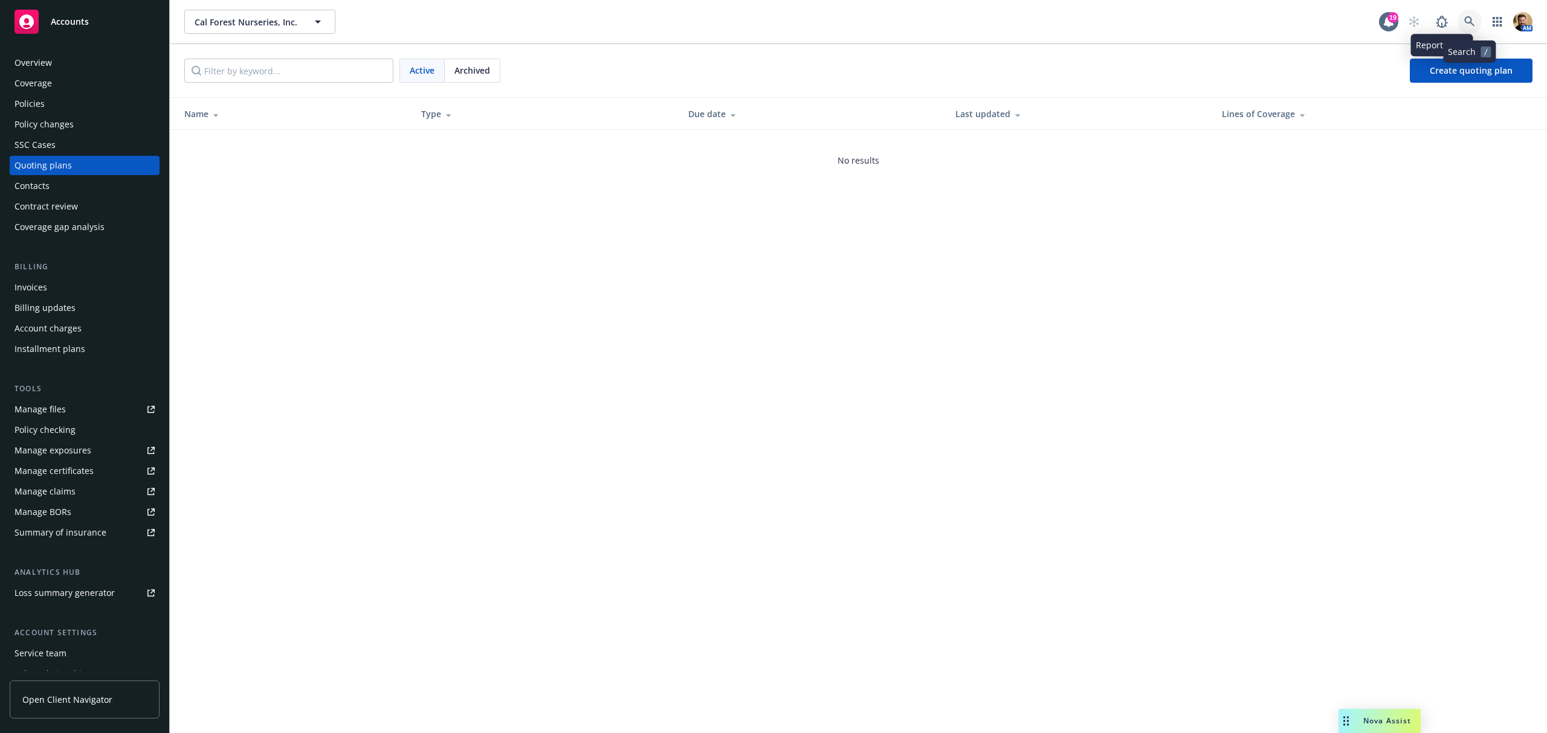
click at [1467, 17] on icon at bounding box center [1469, 21] width 10 height 10
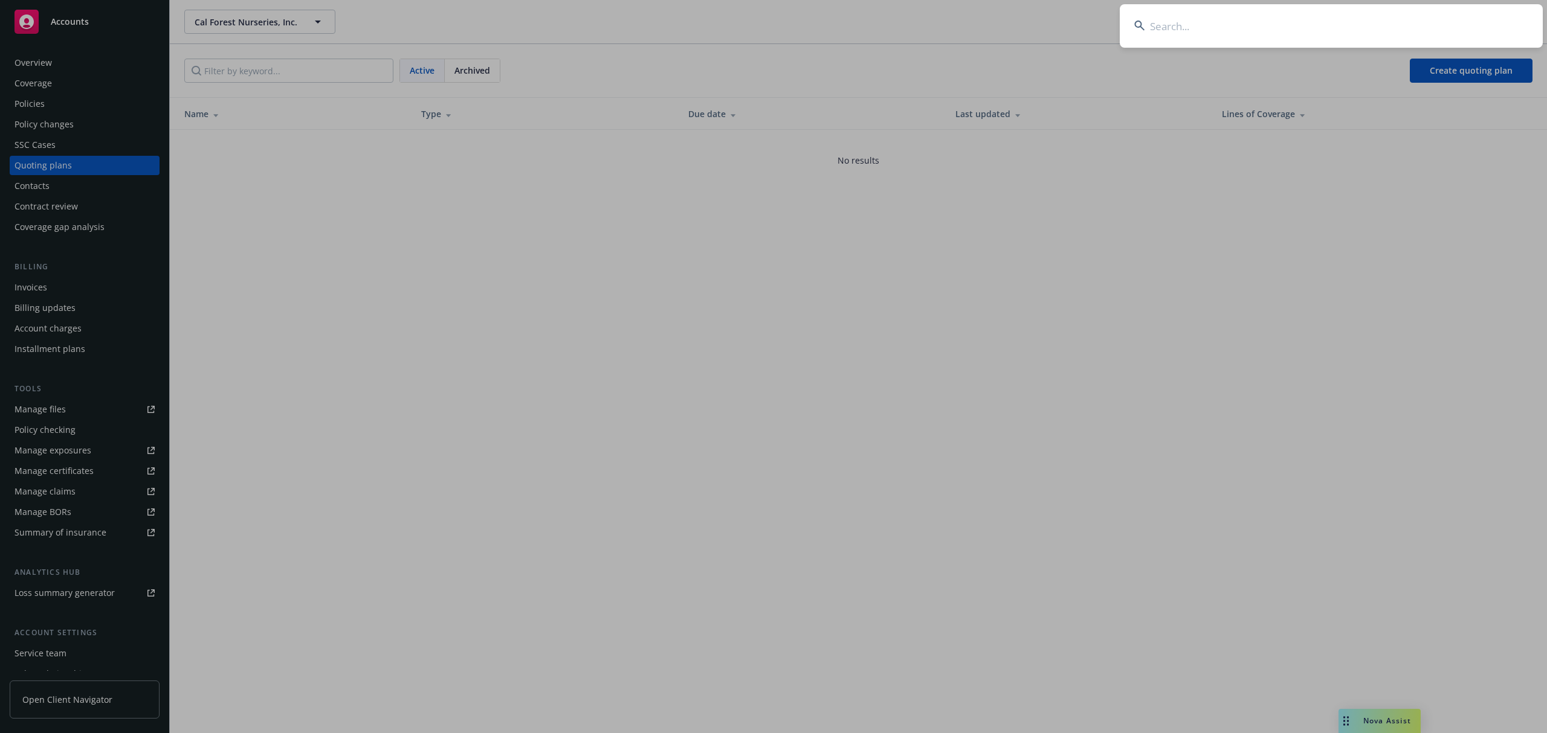
click at [1412, 35] on input at bounding box center [1330, 25] width 423 height 43
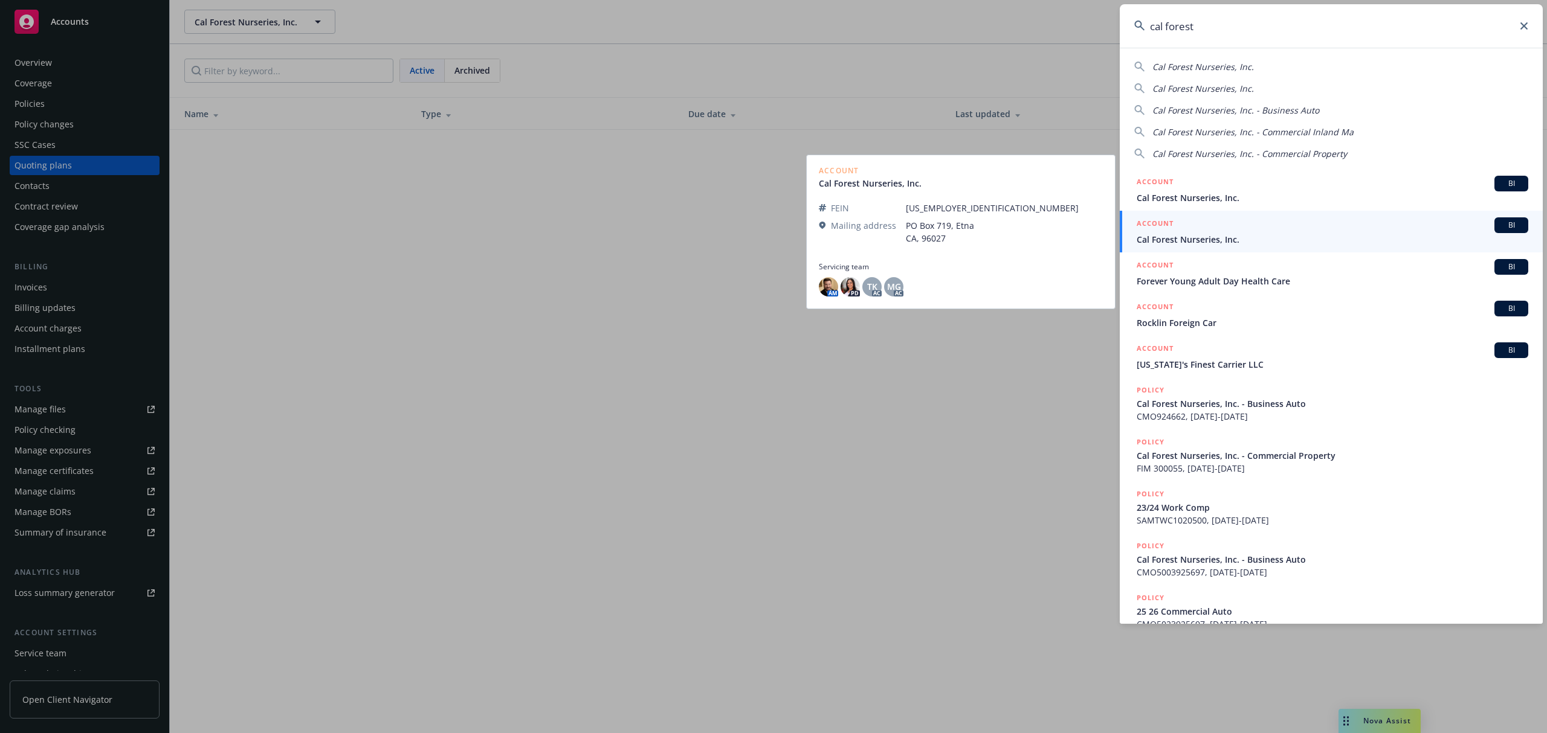
type input "cal forest"
click at [1174, 236] on span "Cal Forest Nurseries, Inc." at bounding box center [1331, 239] width 391 height 13
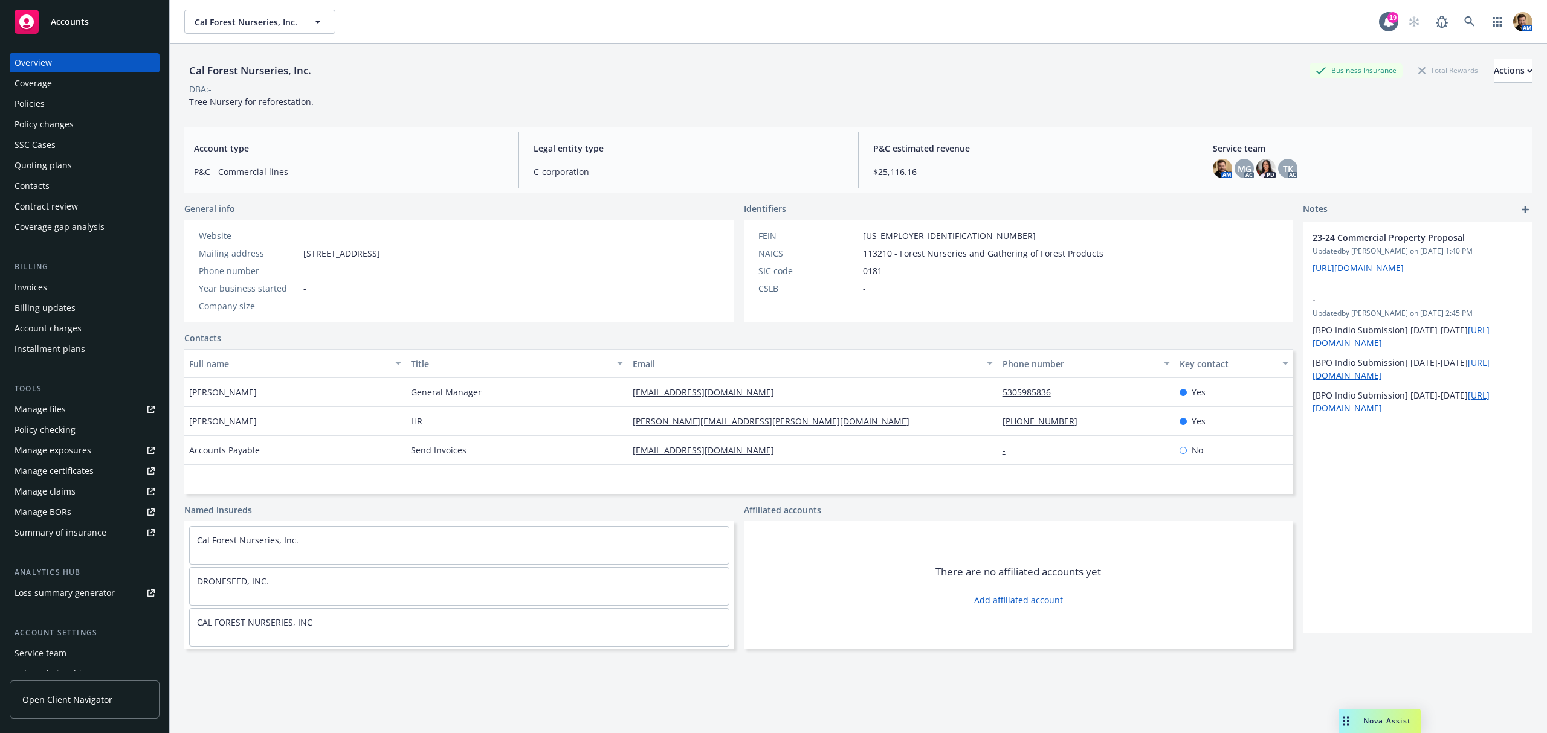
click at [51, 66] on div "Overview" at bounding box center [32, 62] width 37 height 19
click at [402, 102] on div "Cal Forest Nurseries, Inc. Business Insurance Total Rewards Actions DBA: - Tree…" at bounding box center [858, 84] width 1348 height 50
click at [42, 160] on div "Quoting plans" at bounding box center [42, 165] width 57 height 19
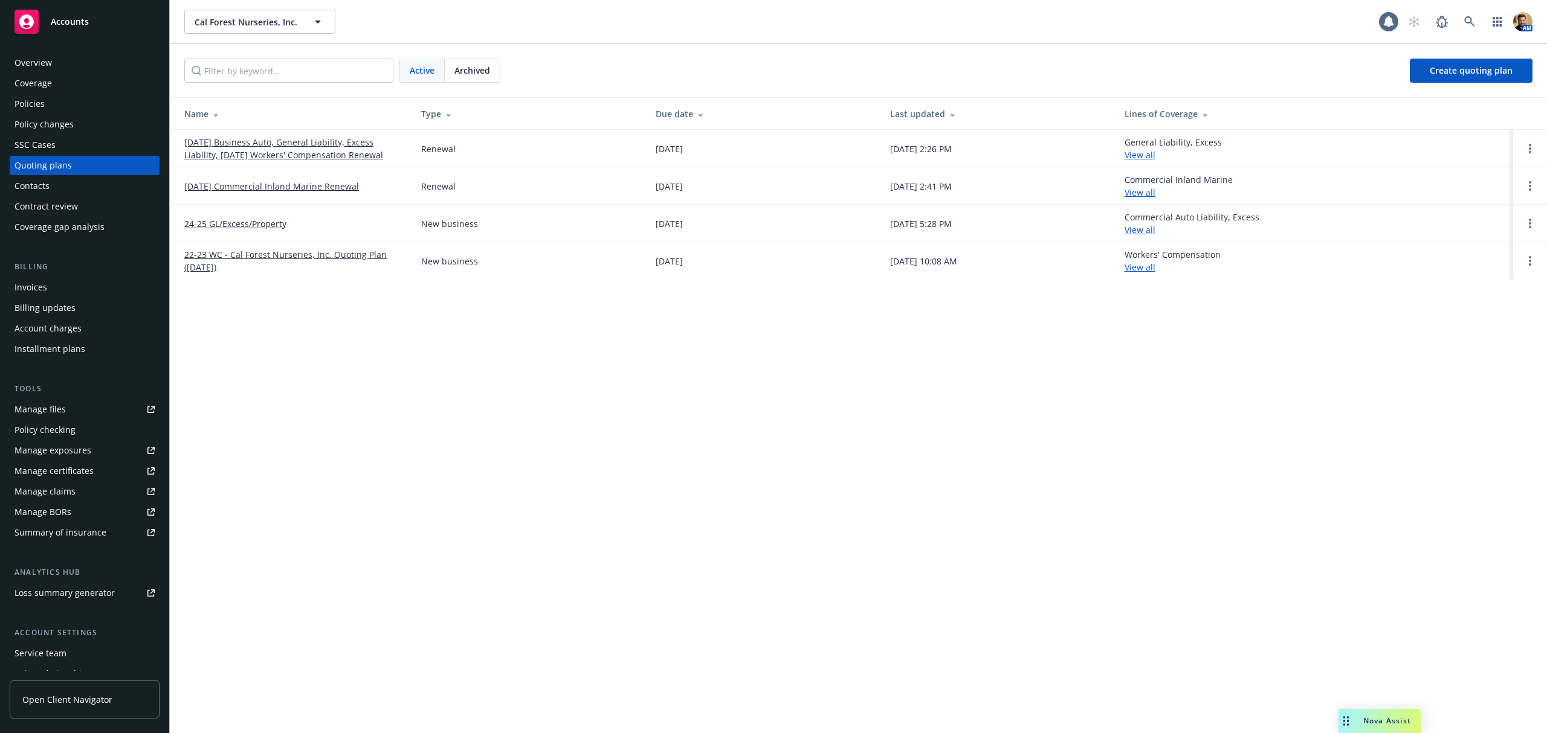
click at [220, 141] on link "10/17/25 Business Auto, General Liability, Excess Liability, 10/28/25 Workers' …" at bounding box center [292, 148] width 217 height 25
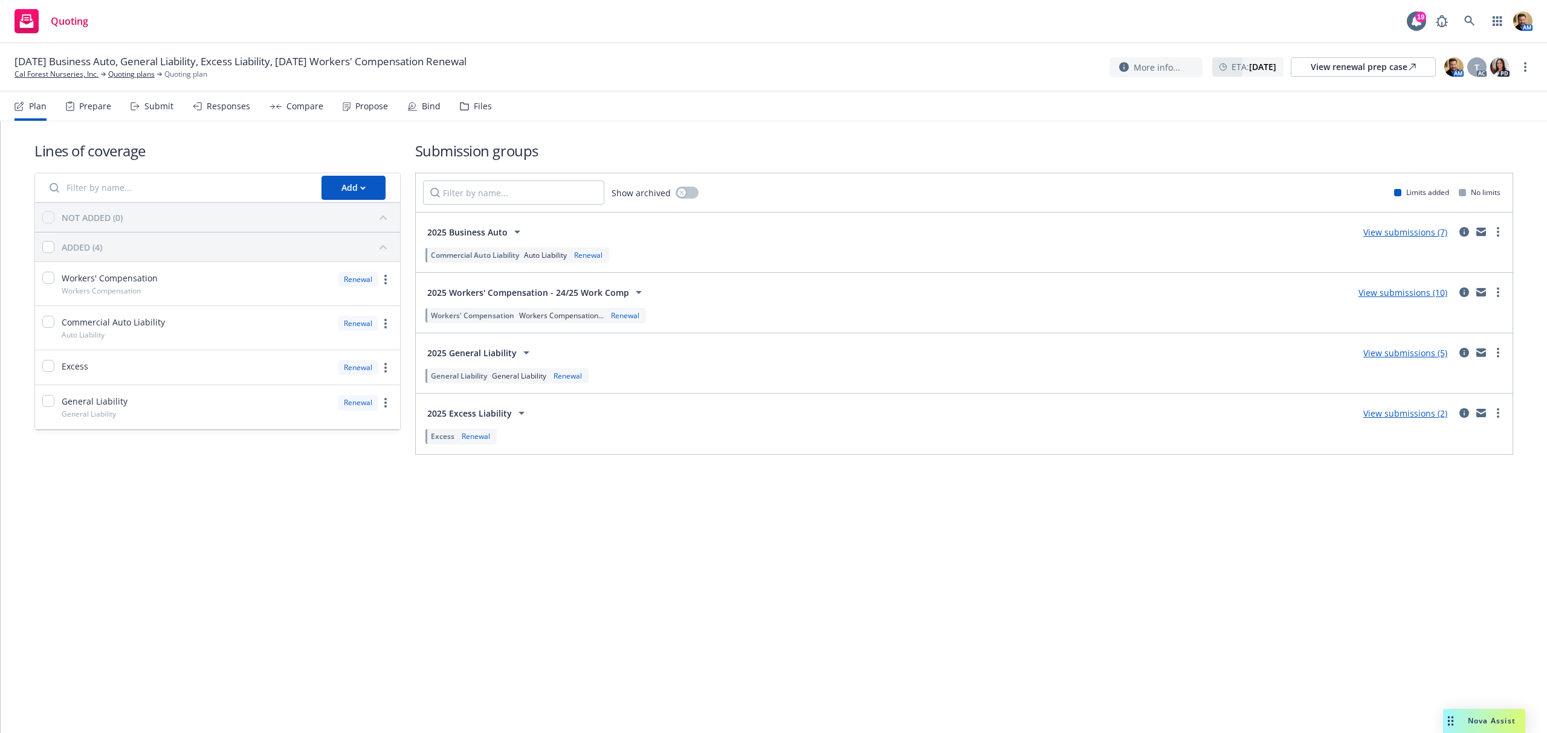
click at [155, 109] on div "Submit" at bounding box center [158, 106] width 29 height 10
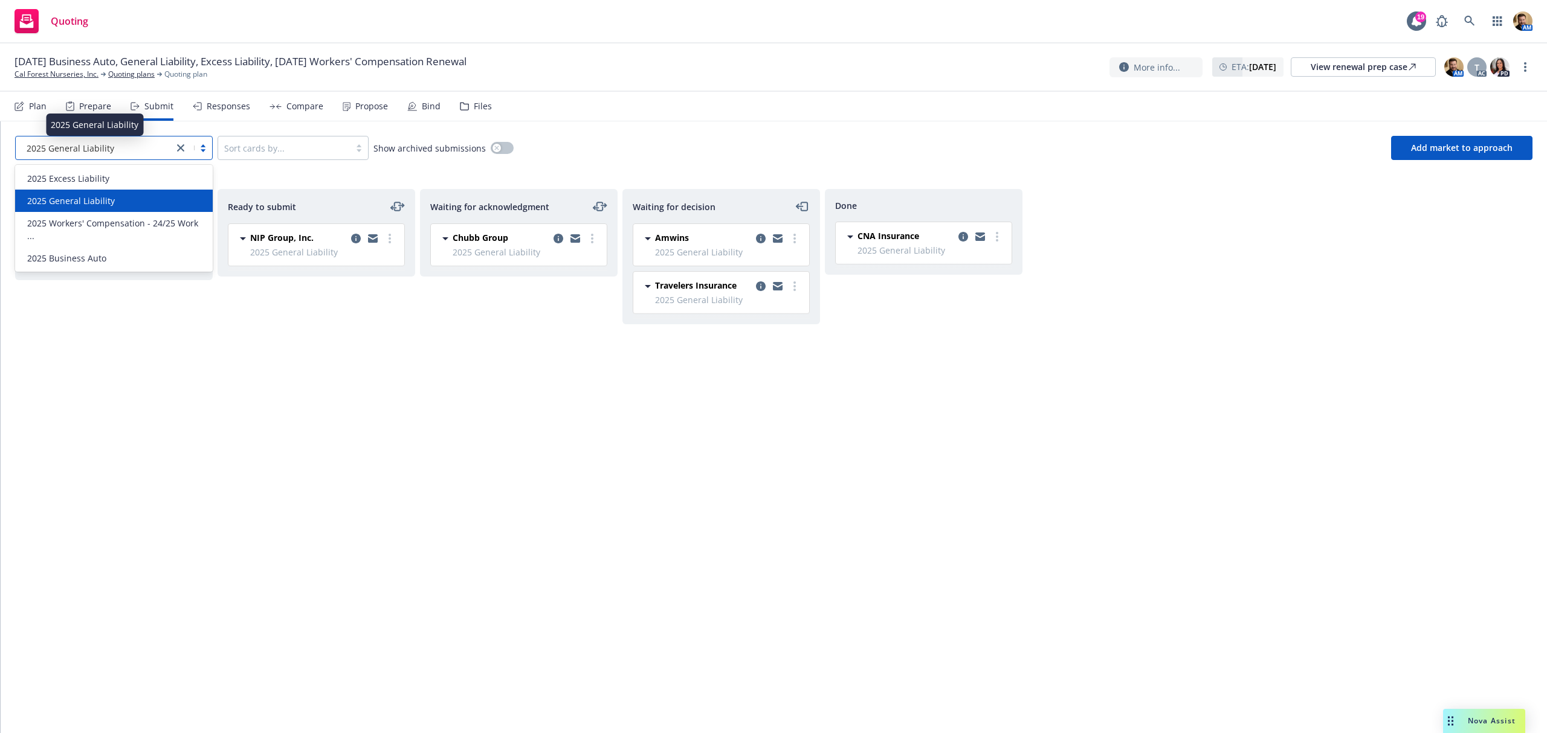
click at [132, 152] on div "2025 General Liability" at bounding box center [95, 148] width 146 height 13
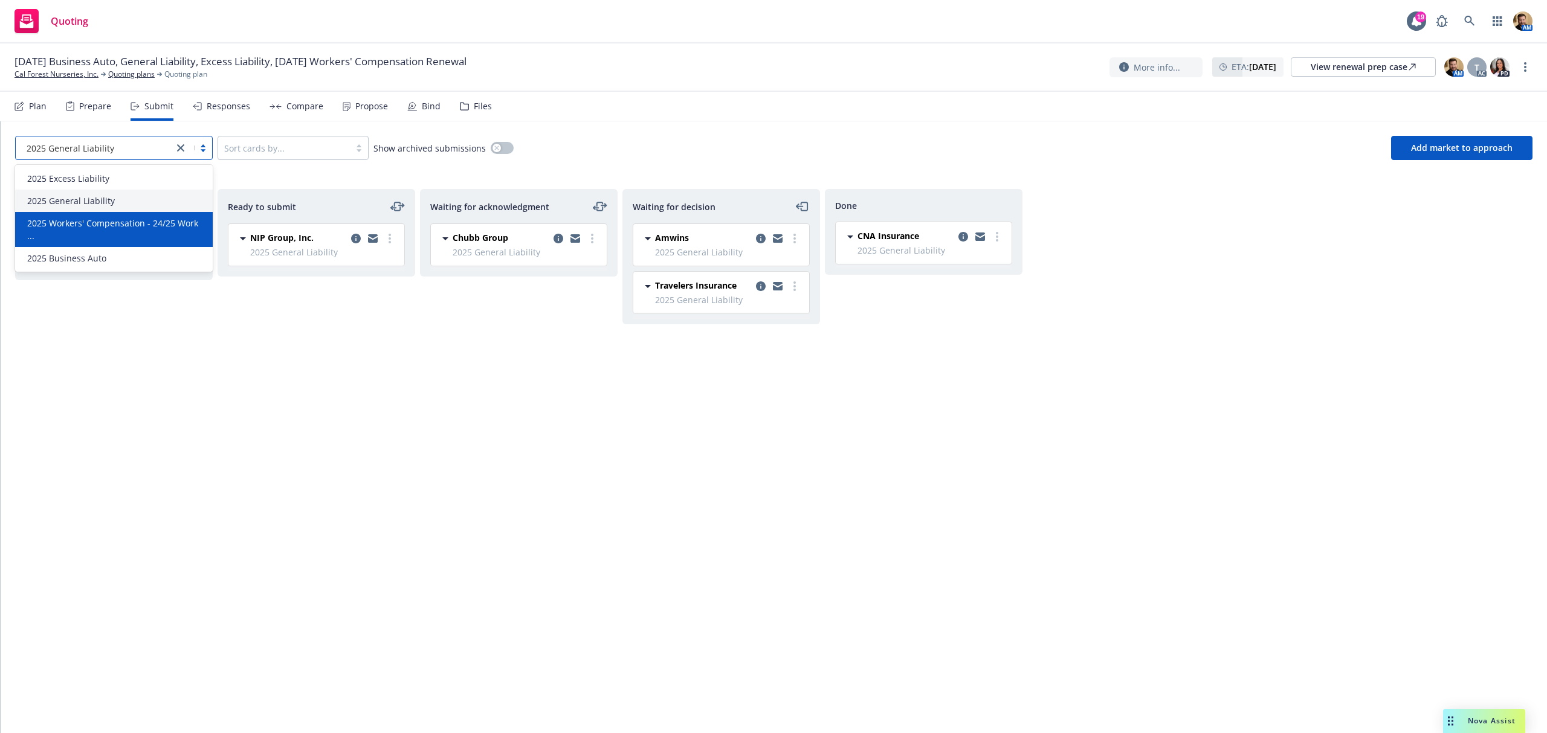
click at [120, 218] on span "2025 Workers' Compensation - 24/25 Work ..." at bounding box center [116, 229] width 178 height 25
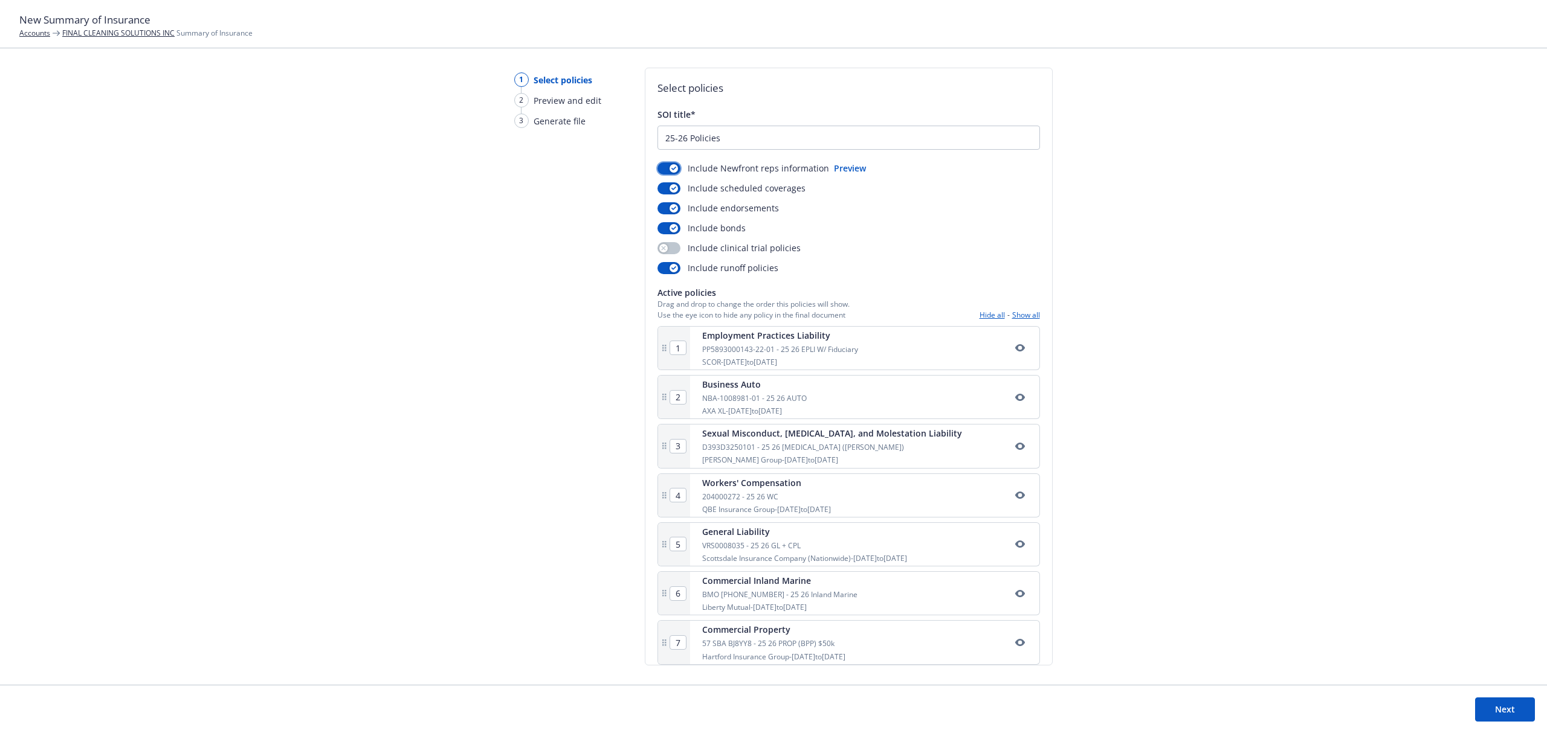
click at [662, 166] on button "button" at bounding box center [668, 169] width 23 height 12
click at [458, 310] on div "1 Select policies 2 Preview and edit 3 Generate file Select policies SOI title*…" at bounding box center [773, 376] width 1547 height 617
click at [1012, 317] on button "Show all" at bounding box center [1026, 315] width 28 height 10
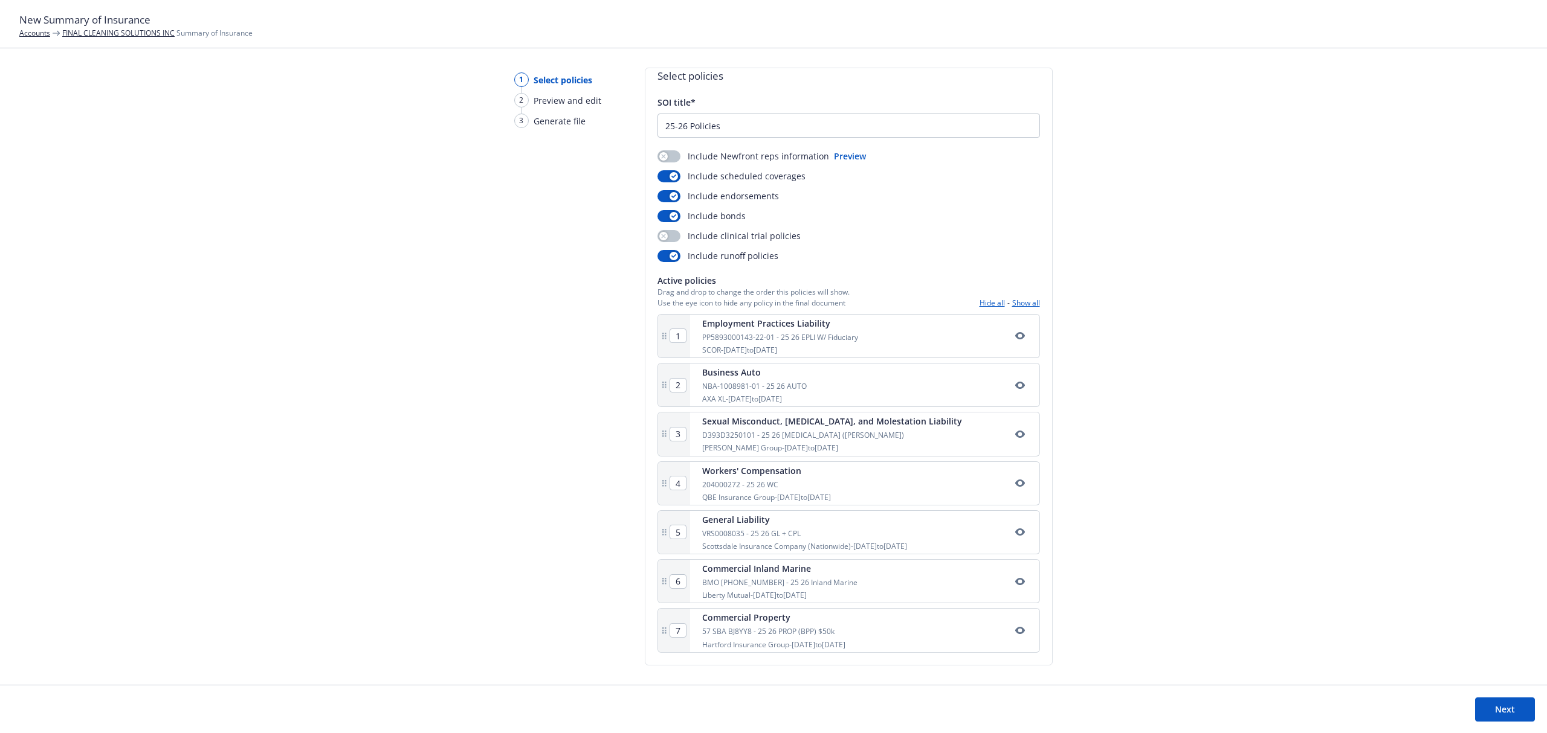
click at [530, 393] on div "1 Select policies 2 Preview and edit 3 Generate file" at bounding box center [553, 376] width 116 height 617
click at [144, 30] on link "FINAL CLEANING SOLUTIONS INC" at bounding box center [118, 33] width 112 height 10
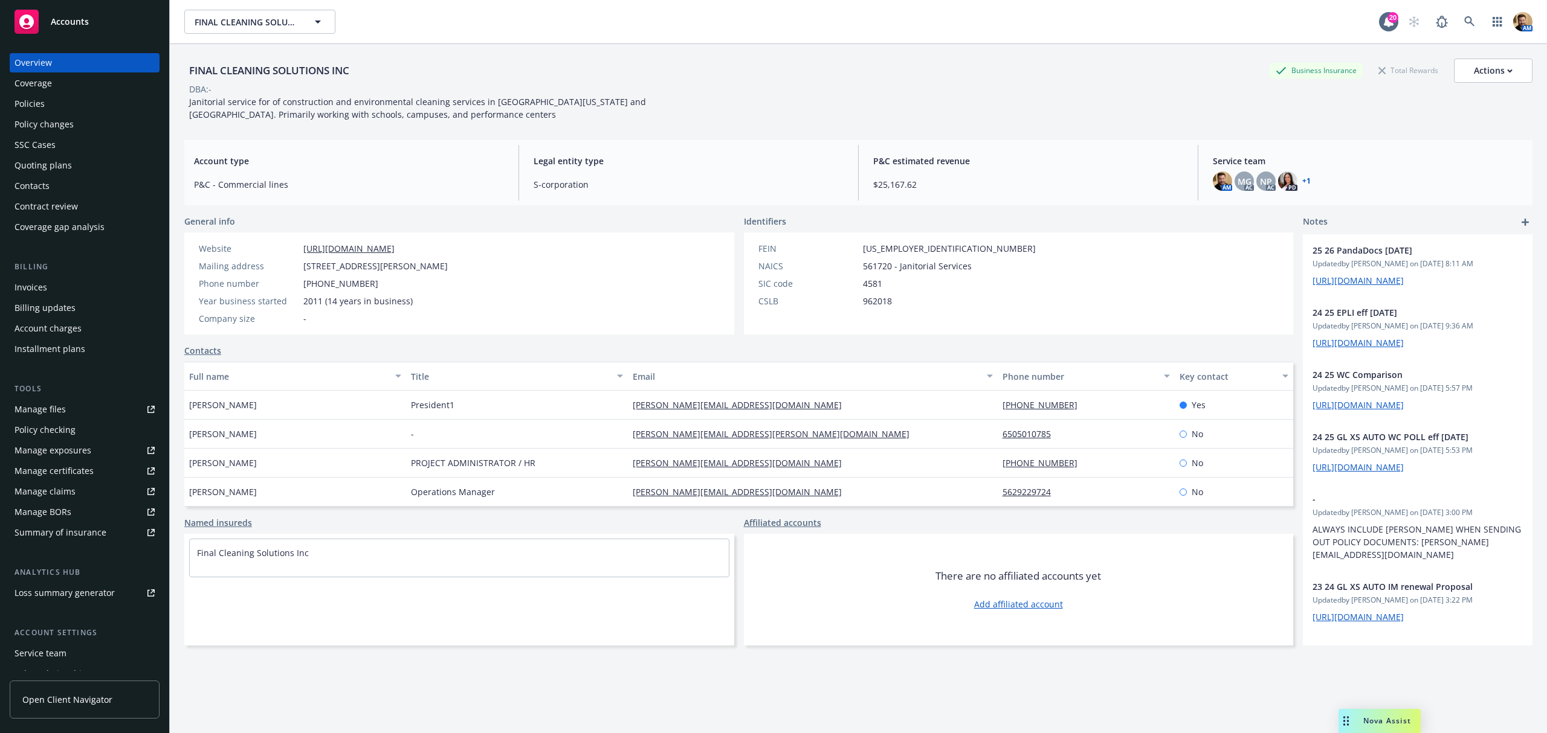
click at [27, 105] on div "Policies" at bounding box center [29, 103] width 30 height 19
